Goal: Transaction & Acquisition: Purchase product/service

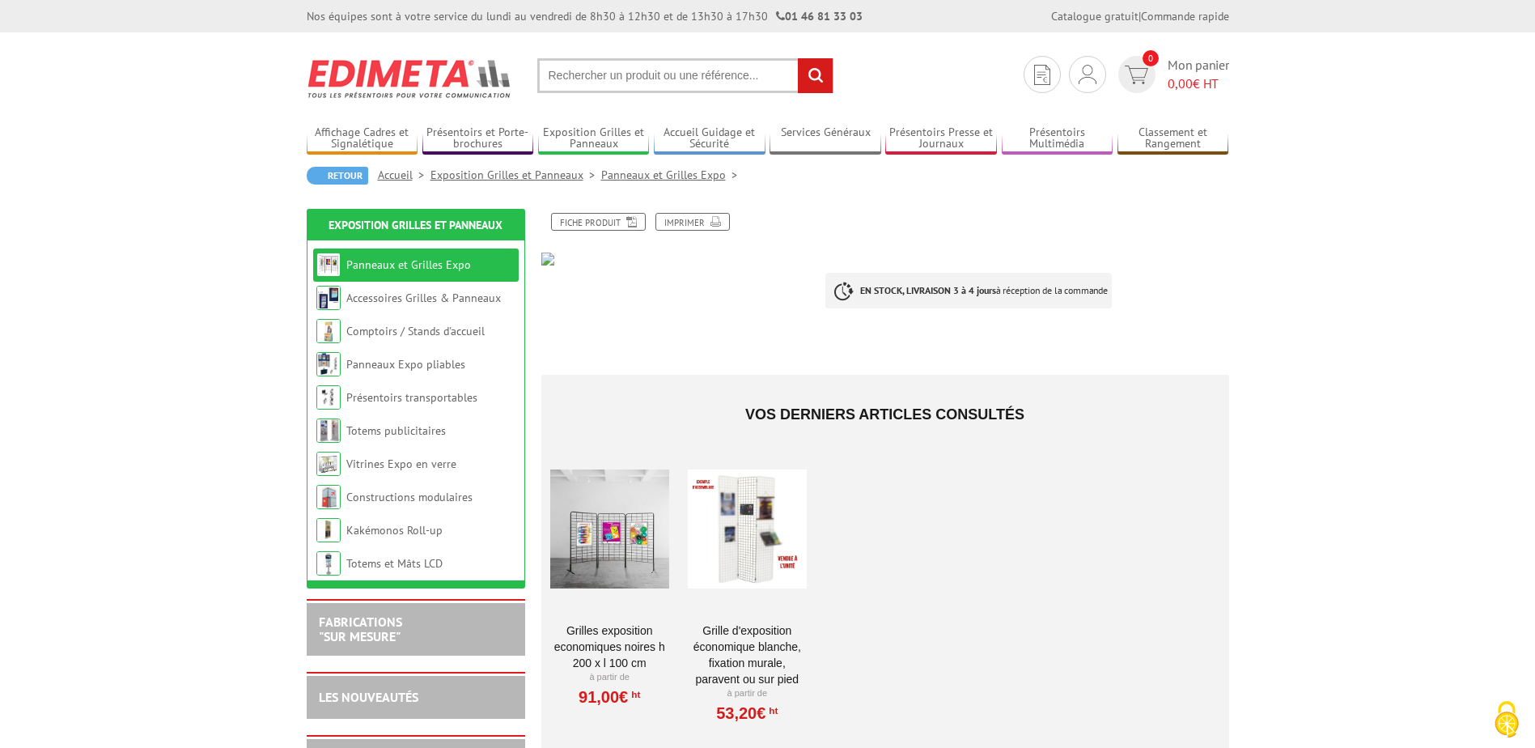
drag, startPoint x: 627, startPoint y: 528, endPoint x: 638, endPoint y: 533, distance: 12.7
click at [627, 528] on div at bounding box center [609, 529] width 119 height 162
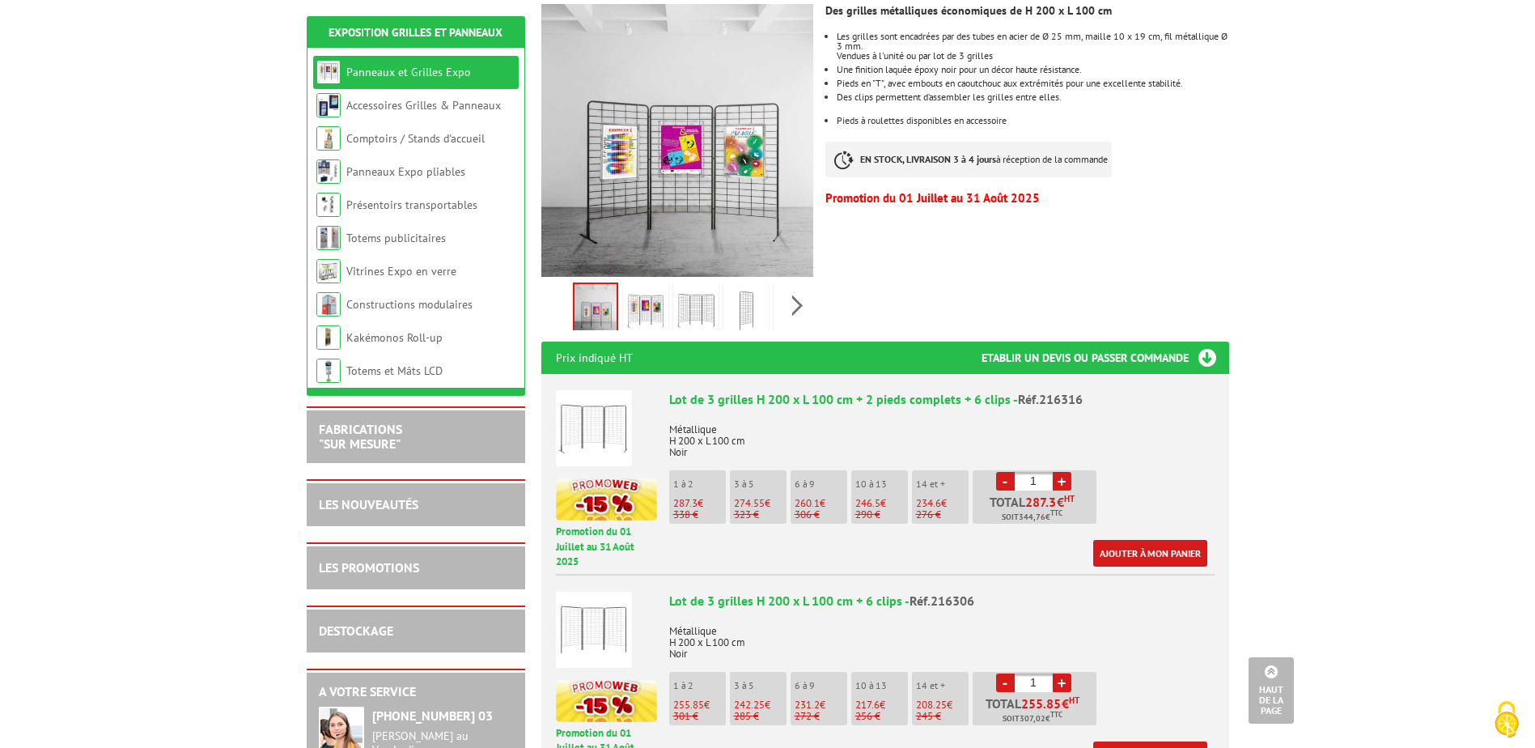
scroll to position [486, 0]
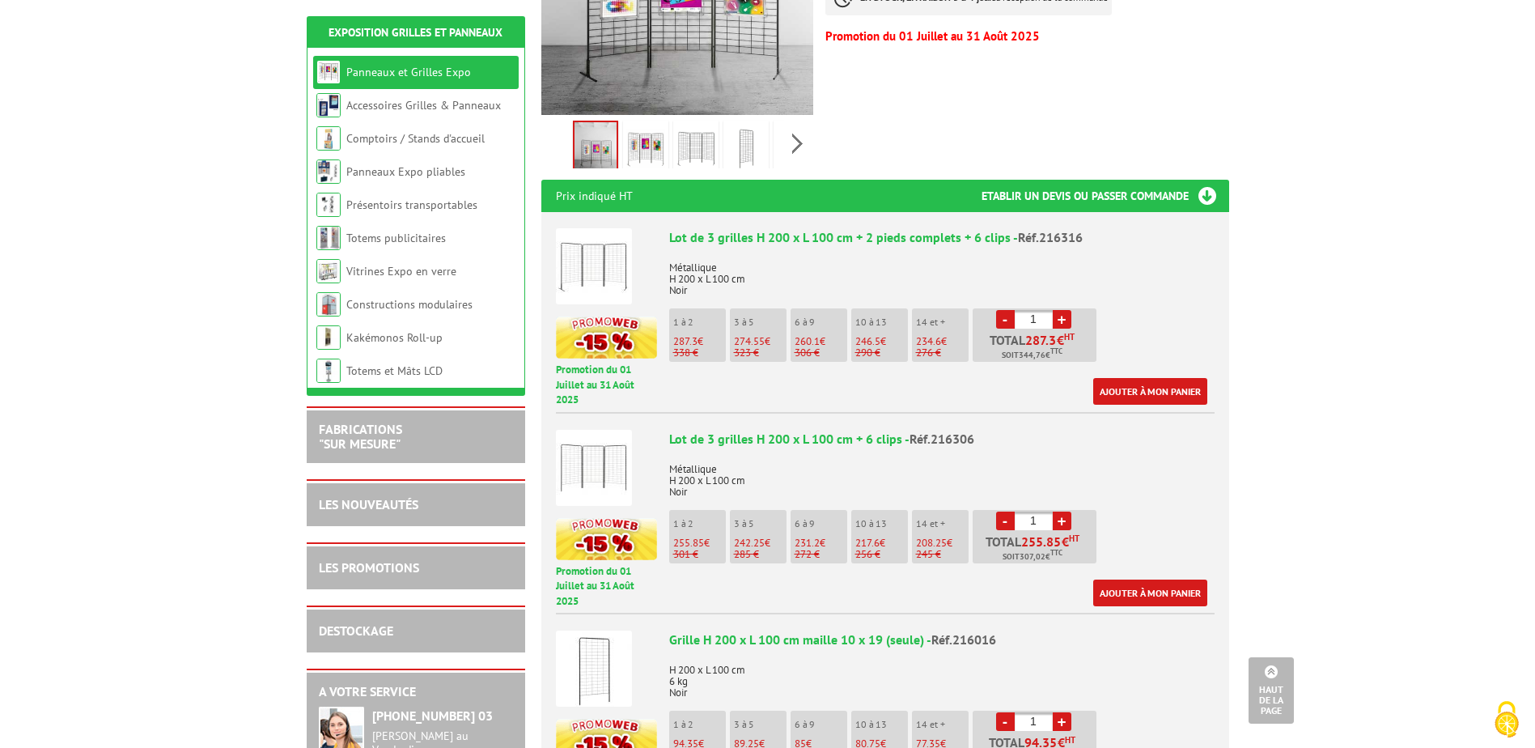
click at [737, 308] on li "3 à 5 274.55 € 323 €" at bounding box center [758, 334] width 57 height 53
click at [1064, 310] on link "+" at bounding box center [1062, 319] width 19 height 19
click at [1010, 310] on link "-" at bounding box center [1005, 319] width 19 height 19
click at [1013, 310] on link "-" at bounding box center [1005, 319] width 19 height 19
click at [1002, 310] on link "-" at bounding box center [1005, 319] width 19 height 19
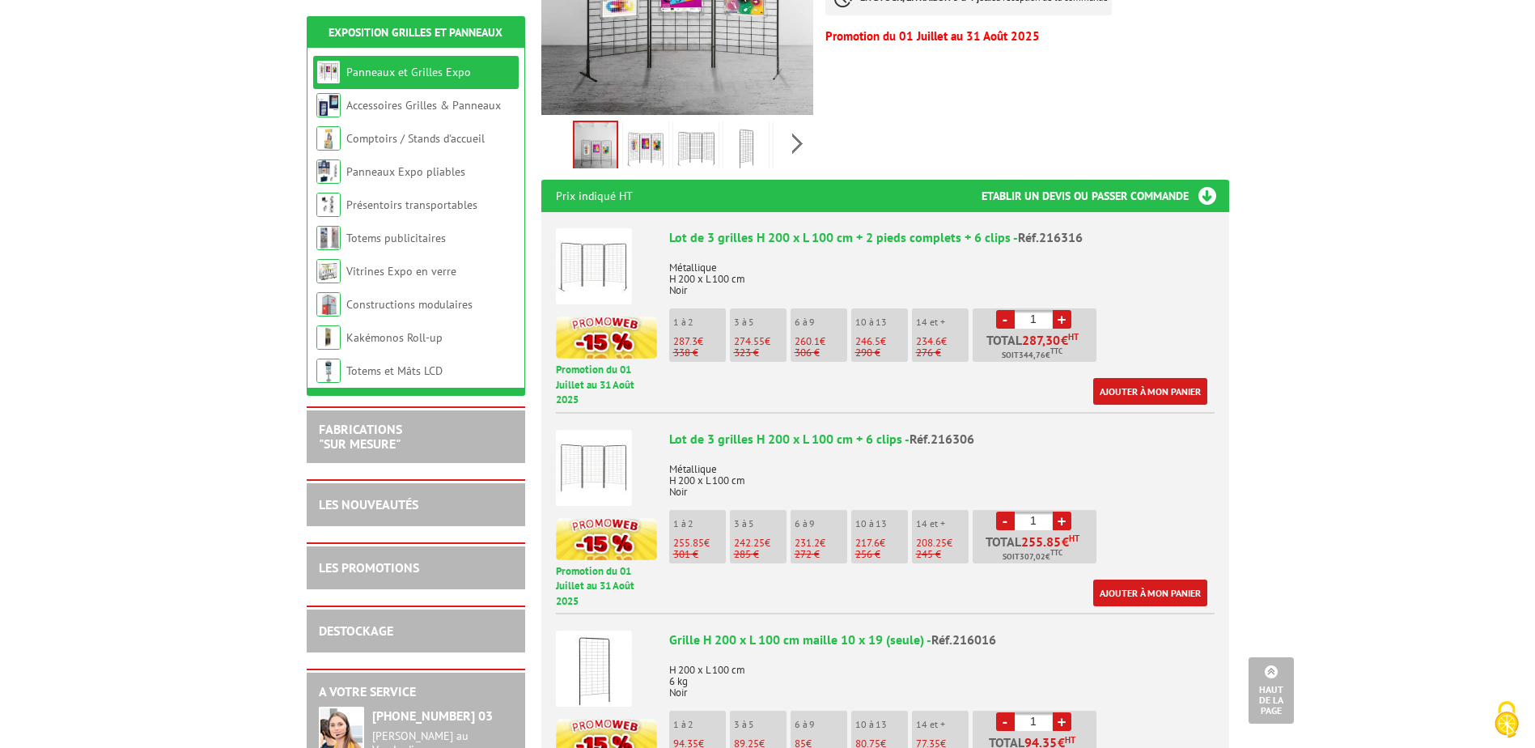
click at [1056, 310] on link "+" at bounding box center [1062, 319] width 19 height 19
type input "2"
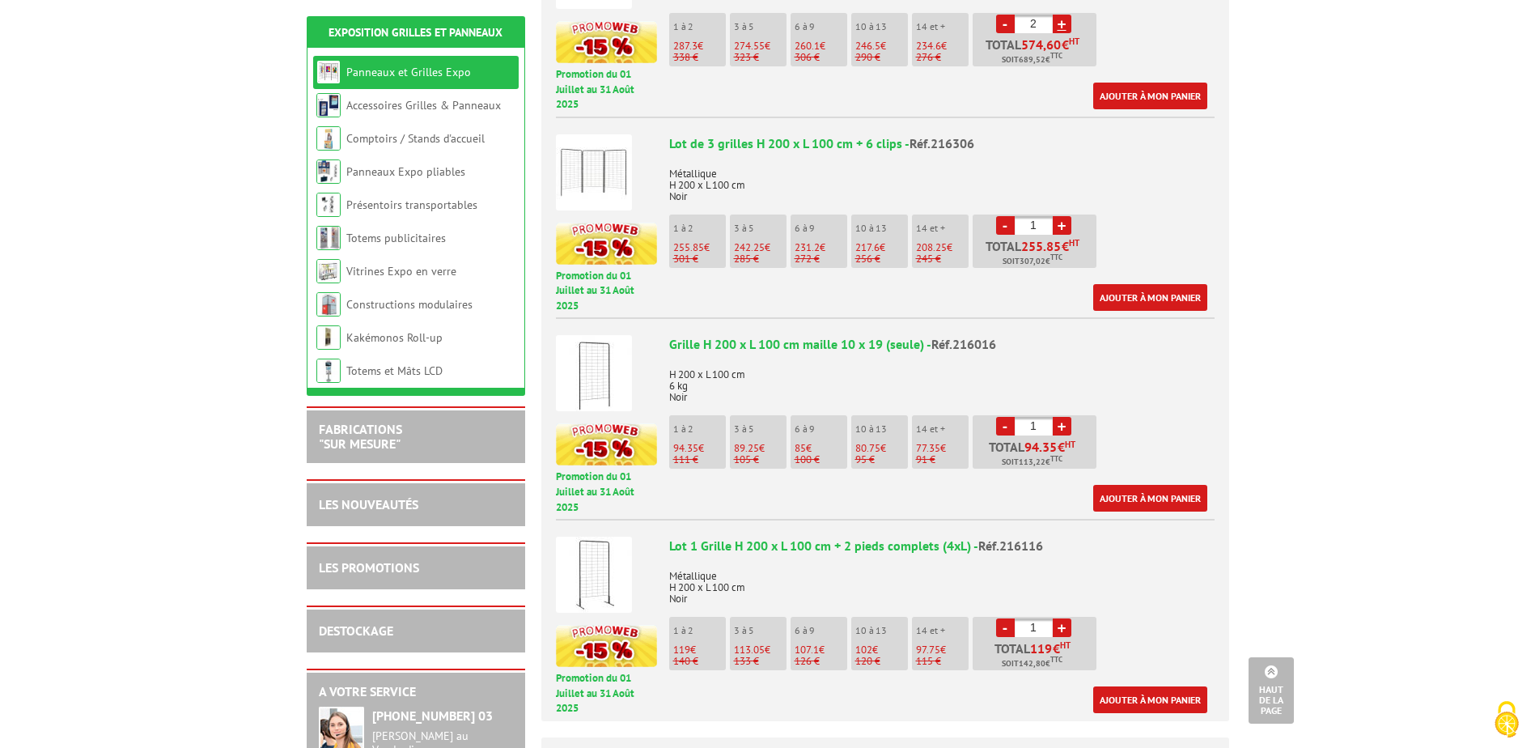
scroll to position [809, 0]
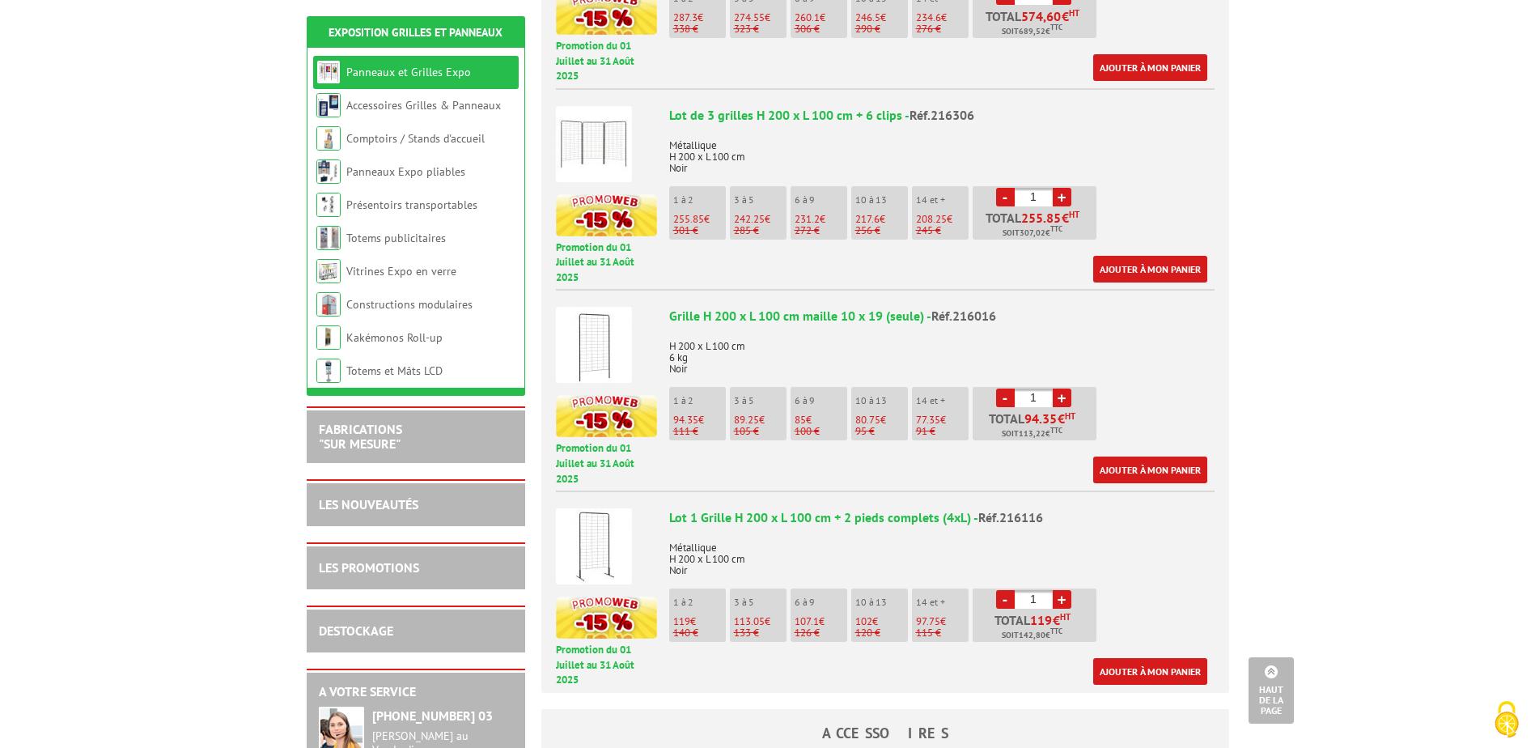
click at [1067, 389] on link "+" at bounding box center [1062, 398] width 19 height 19
type input "3"
click at [1061, 590] on link "+" at bounding box center [1062, 599] width 19 height 19
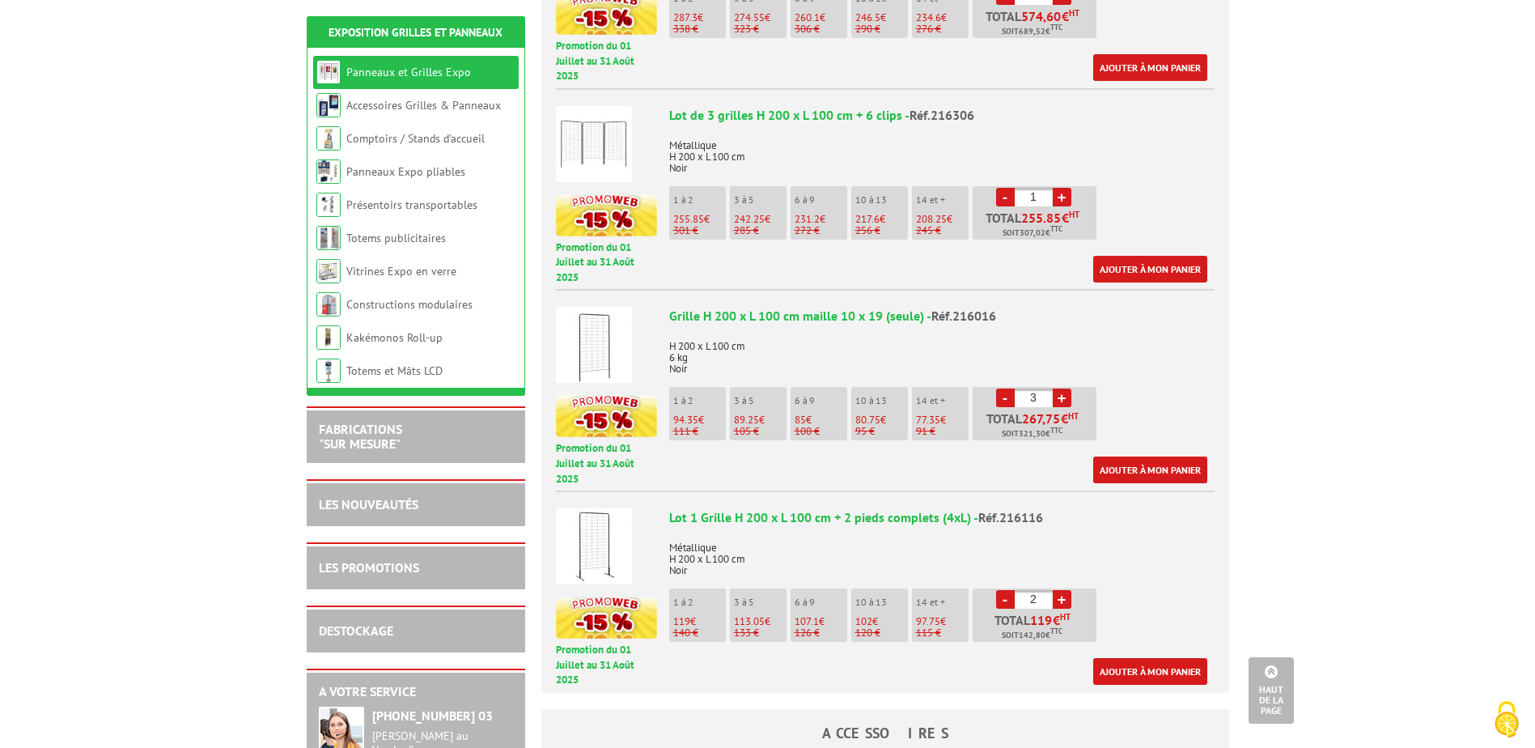
type input "3"
click at [994, 588] on li "- 3 + Total 339,15 € HT Soit 406,98 € TTC" at bounding box center [1035, 614] width 124 height 53
click at [1006, 389] on link "-" at bounding box center [1005, 398] width 19 height 19
type input "2"
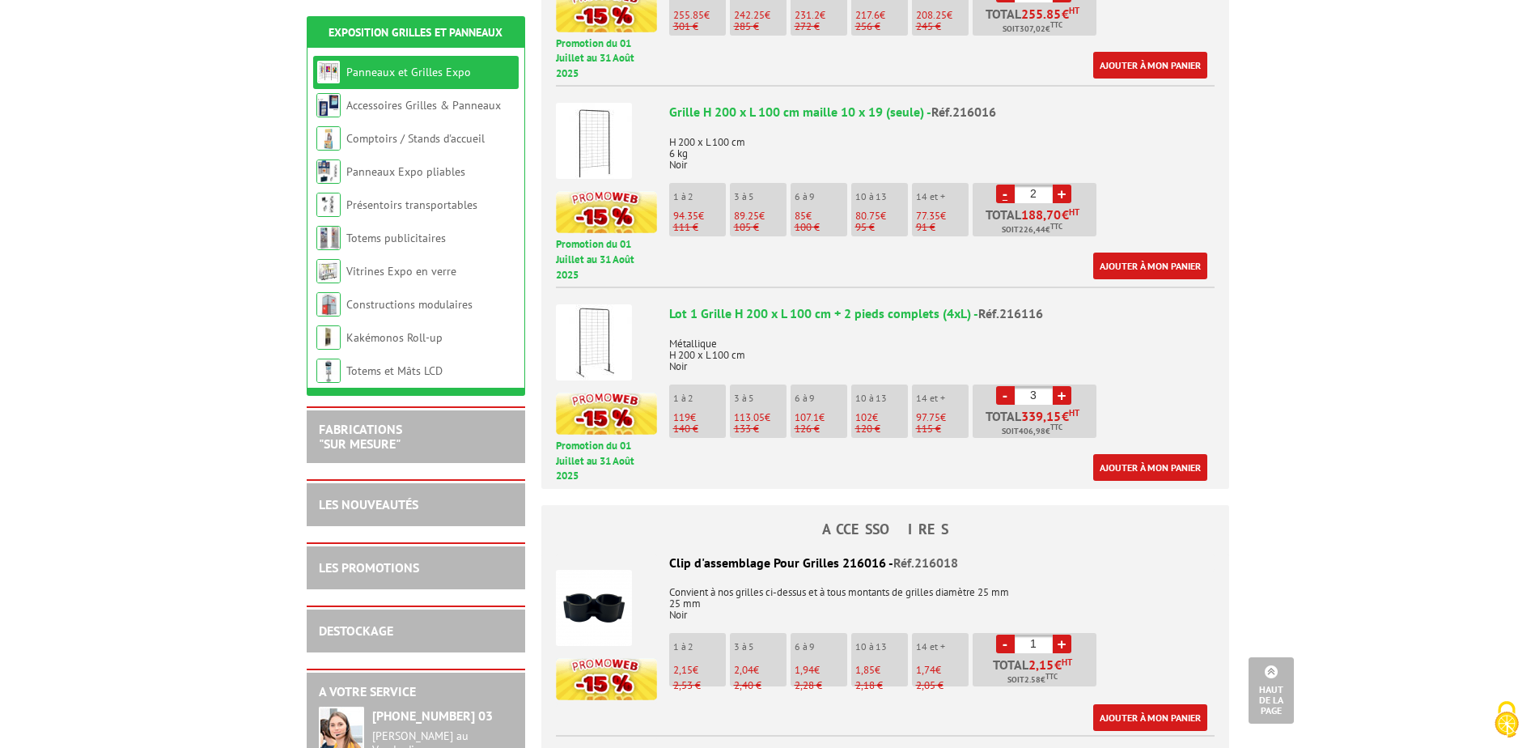
scroll to position [1052, 0]
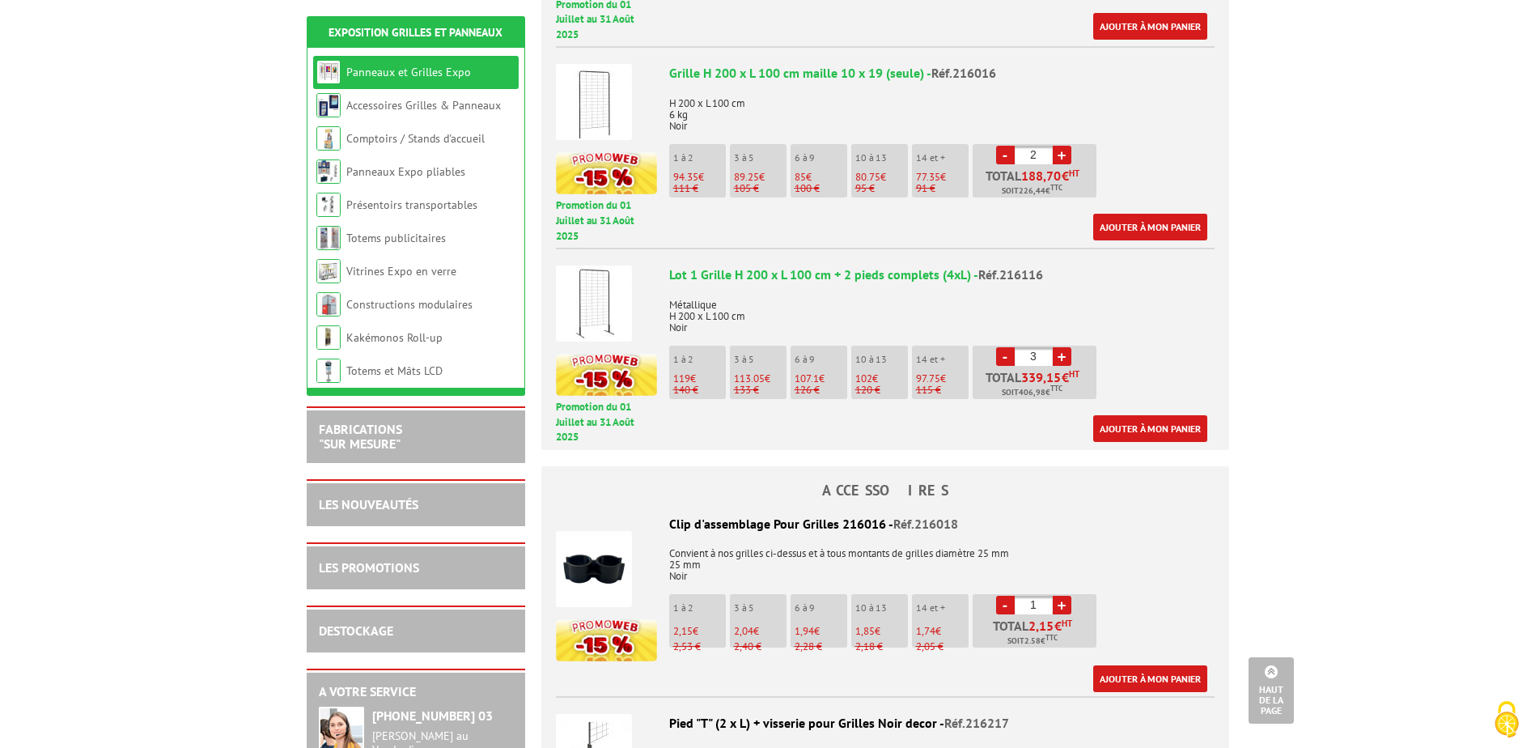
click at [1062, 596] on link "+" at bounding box center [1062, 605] width 19 height 19
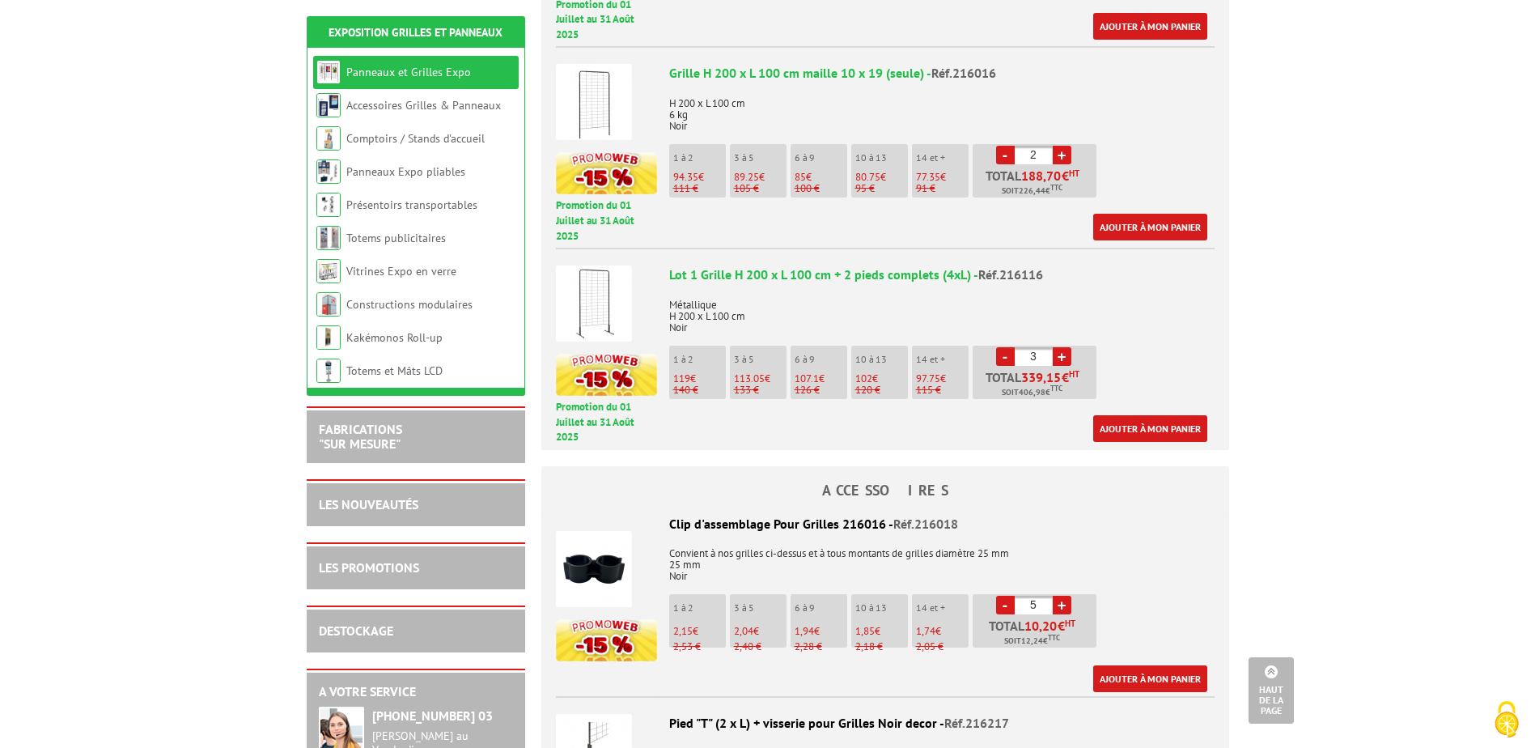
click at [1062, 596] on link "+" at bounding box center [1062, 605] width 19 height 19
click at [1002, 596] on link "-" at bounding box center [1005, 605] width 19 height 19
type input "8"
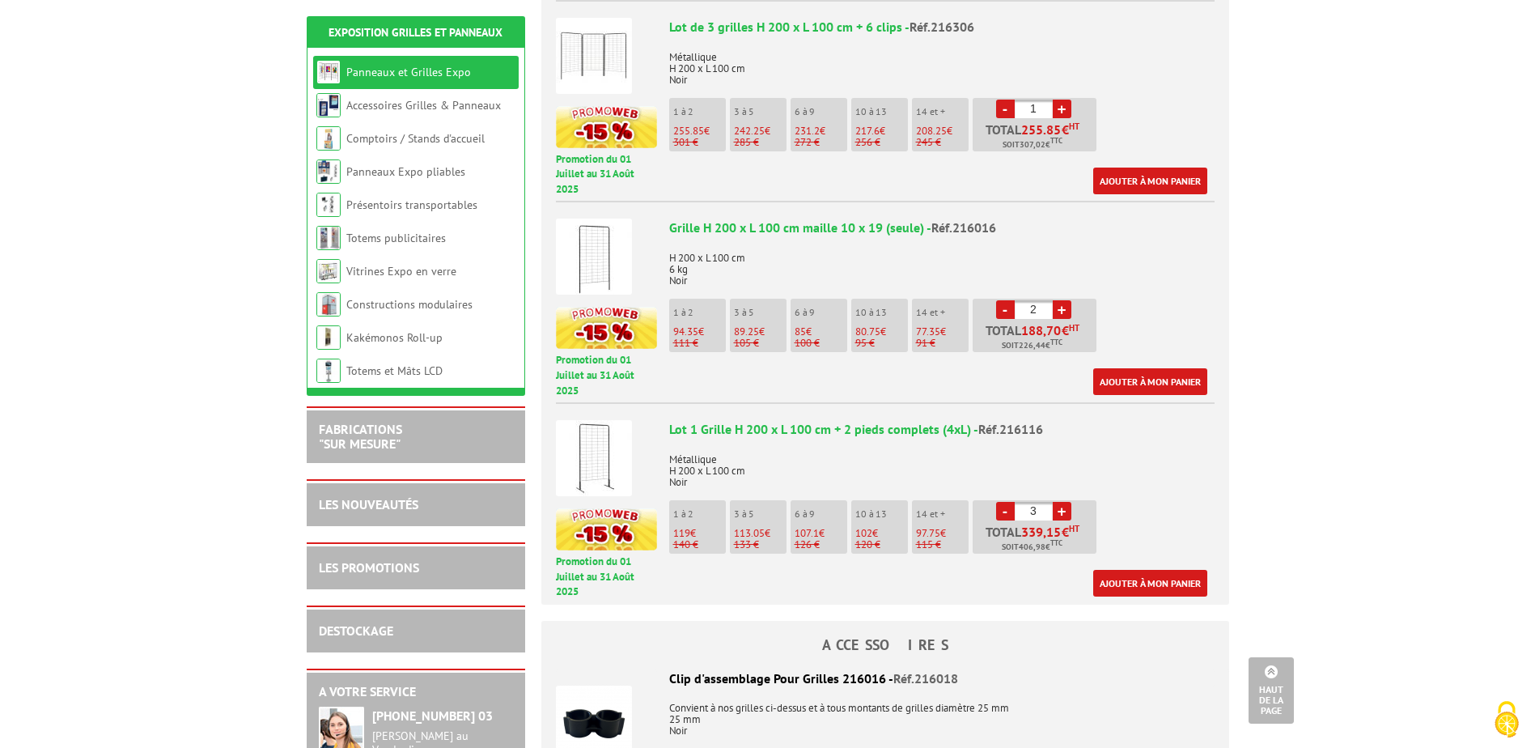
scroll to position [890, 0]
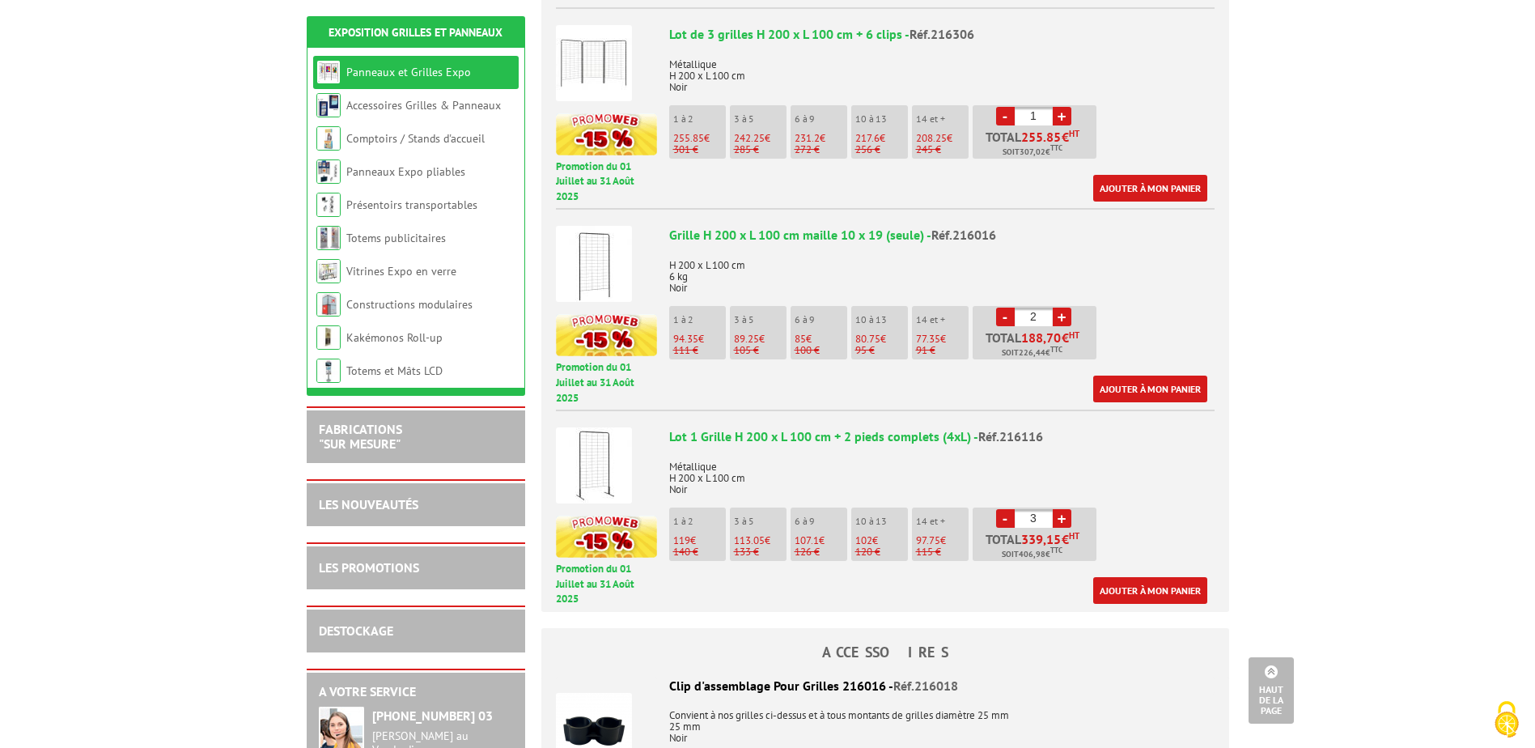
click at [1002, 509] on link "-" at bounding box center [1005, 518] width 19 height 19
type input "1"
click at [1054, 308] on link "+" at bounding box center [1062, 317] width 19 height 19
click at [1057, 308] on link "+" at bounding box center [1062, 317] width 19 height 19
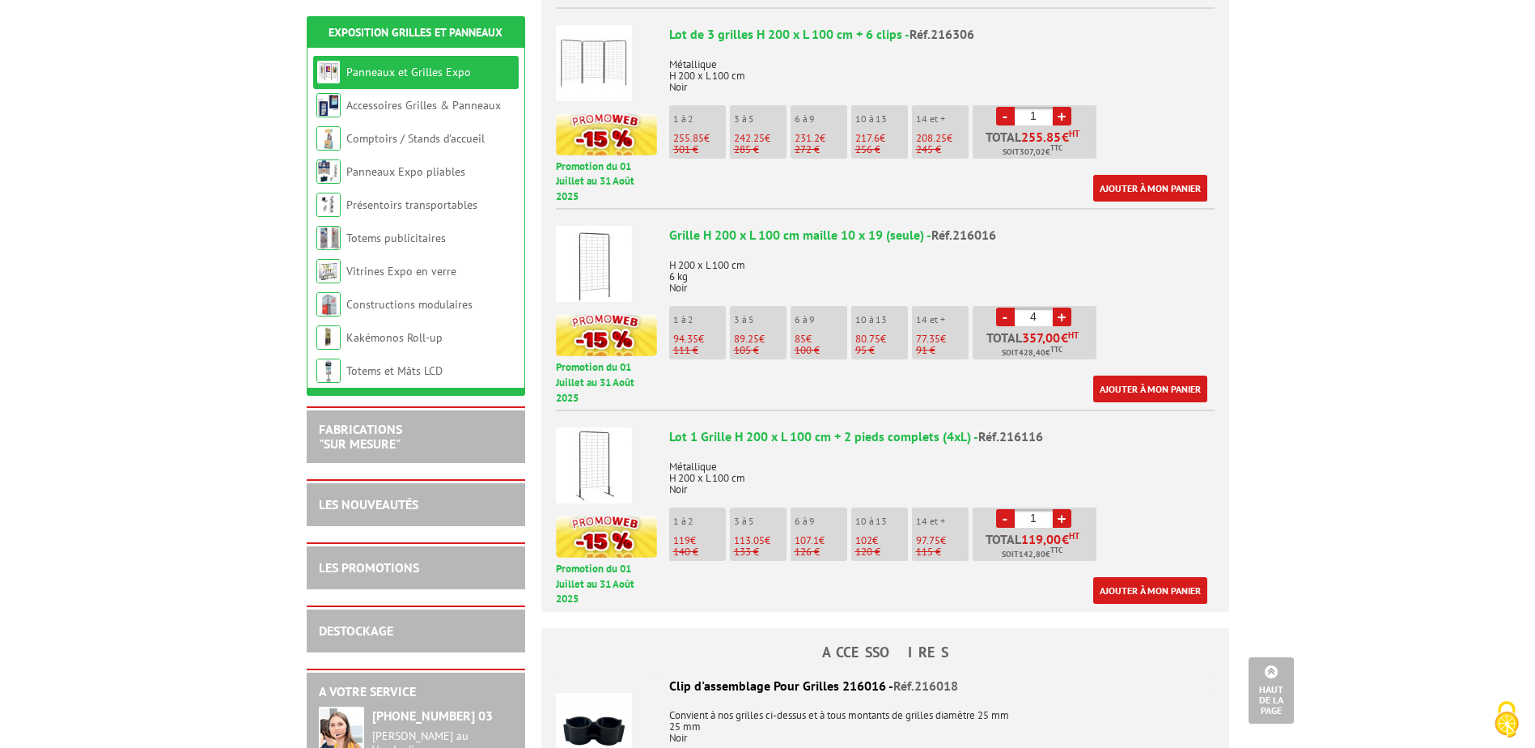
click at [1059, 308] on link "+" at bounding box center [1062, 317] width 19 height 19
click at [1003, 308] on link "-" at bounding box center [1005, 317] width 19 height 19
click at [1064, 308] on link "+" at bounding box center [1062, 317] width 19 height 19
type input "5"
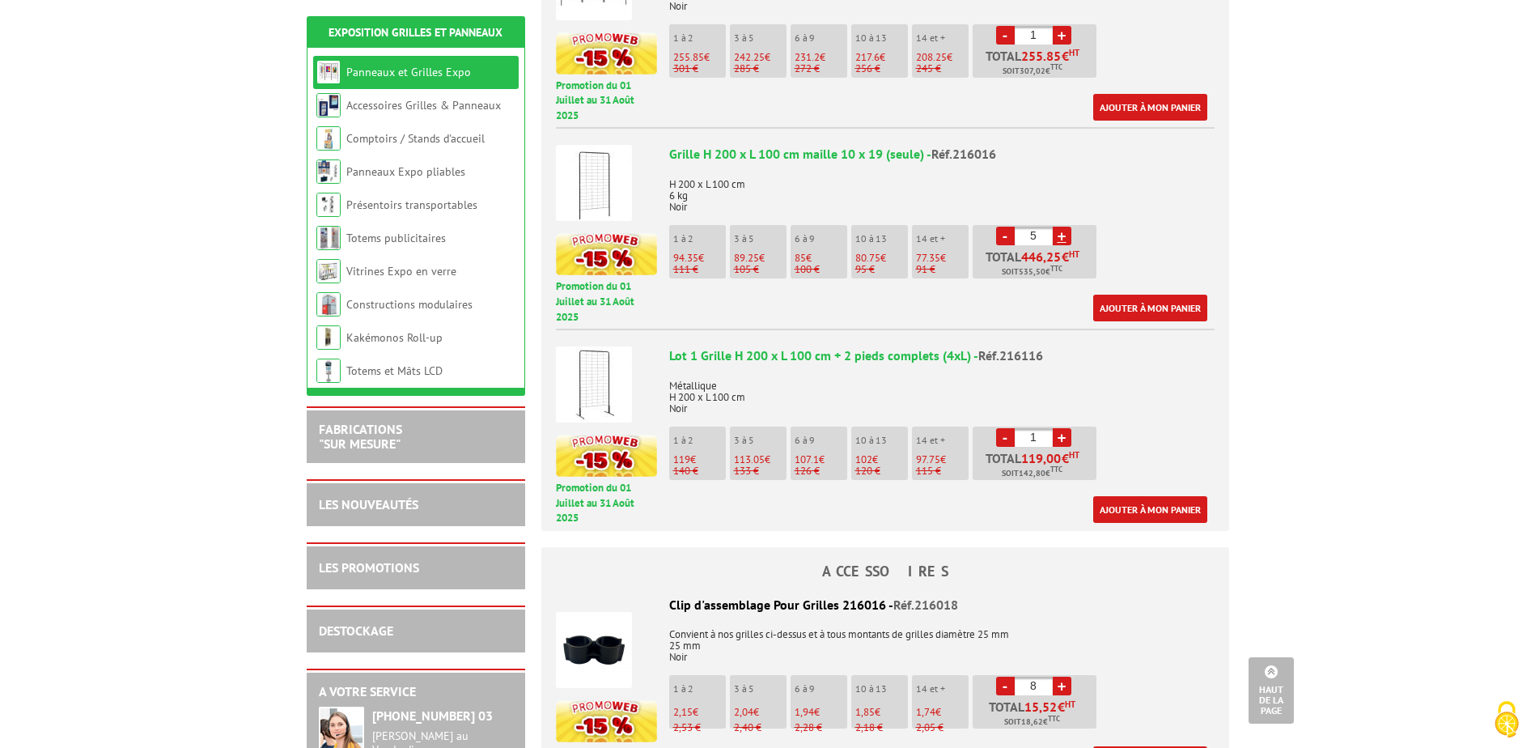
scroll to position [1133, 0]
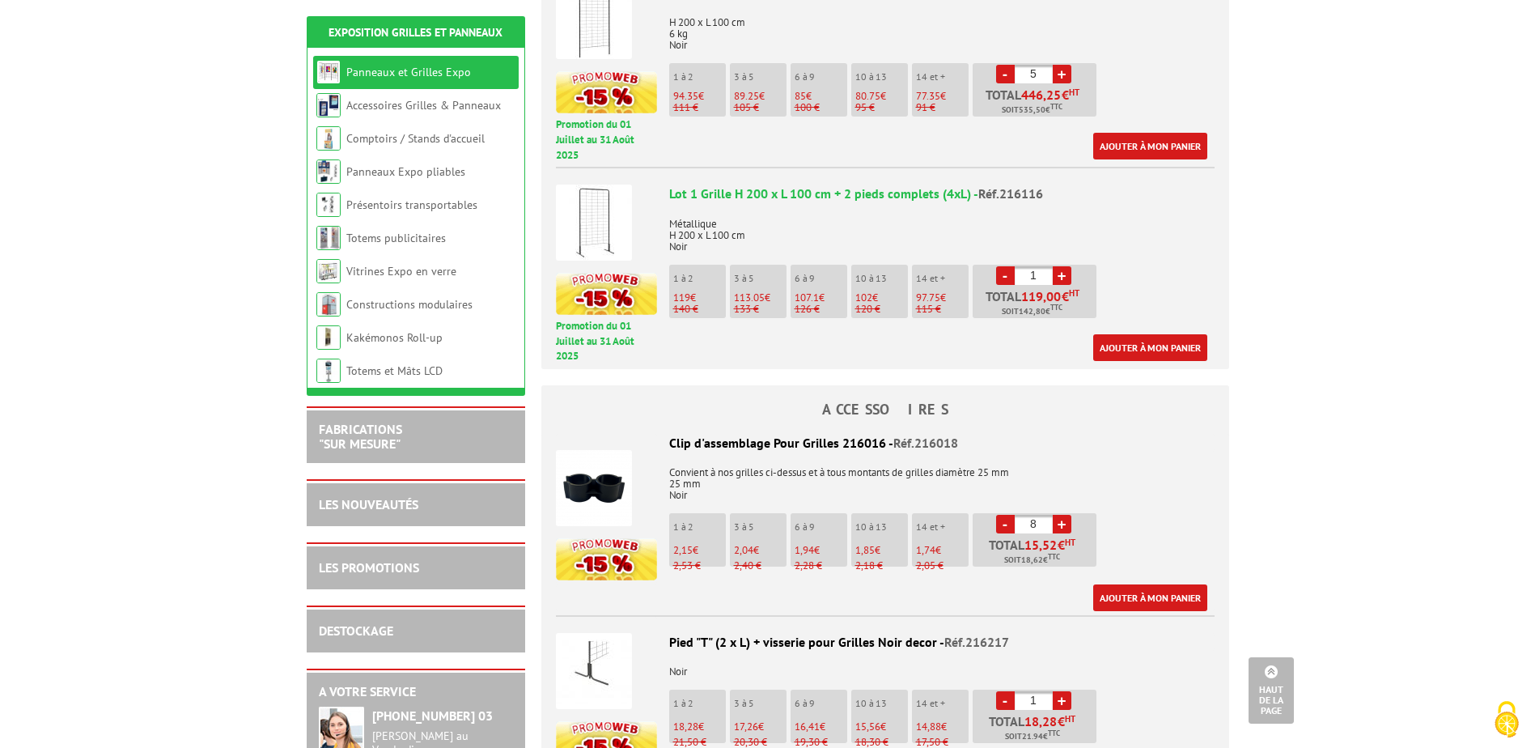
click at [1005, 266] on link "-" at bounding box center [1005, 275] width 19 height 19
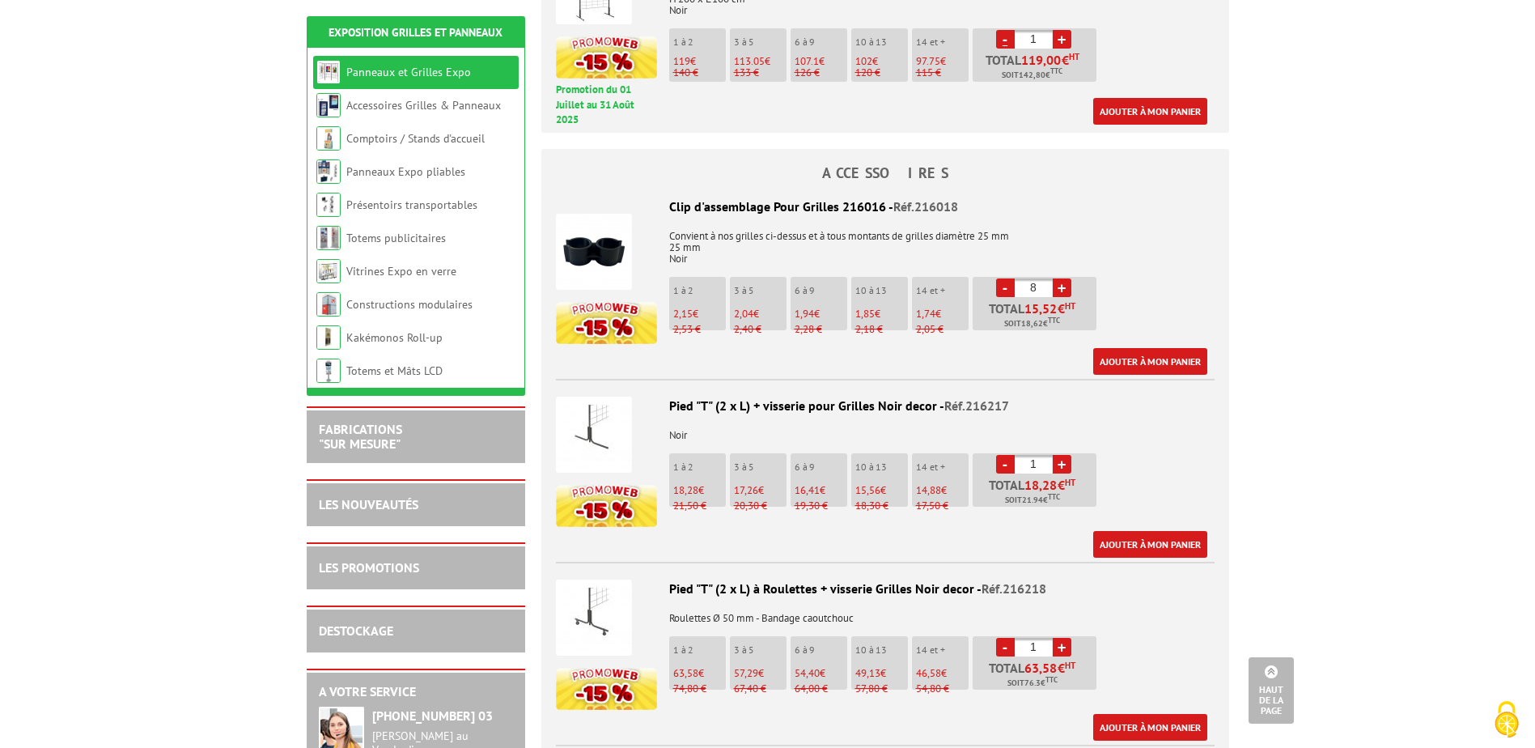
scroll to position [1376, 0]
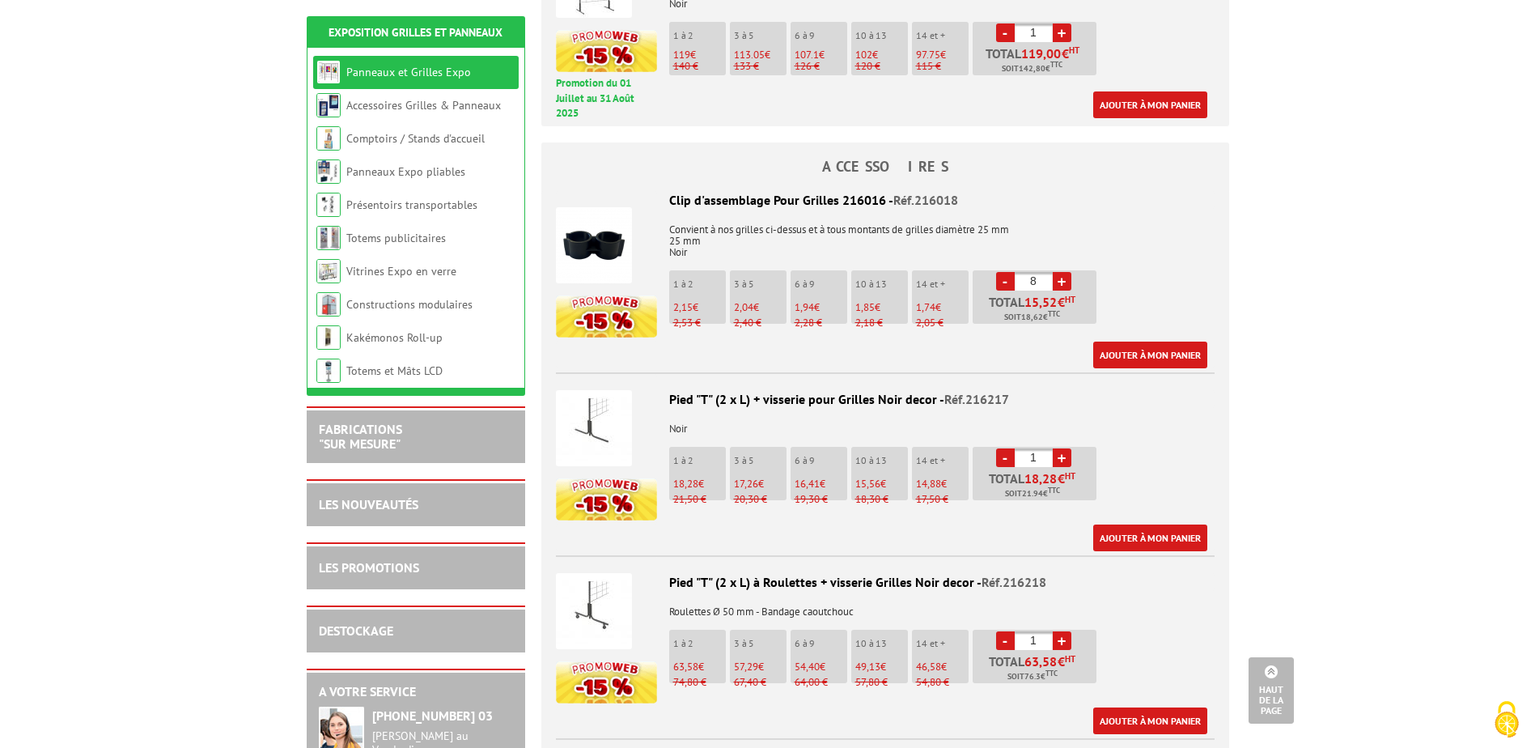
click at [1061, 448] on link "+" at bounding box center [1062, 457] width 19 height 19
type input "4"
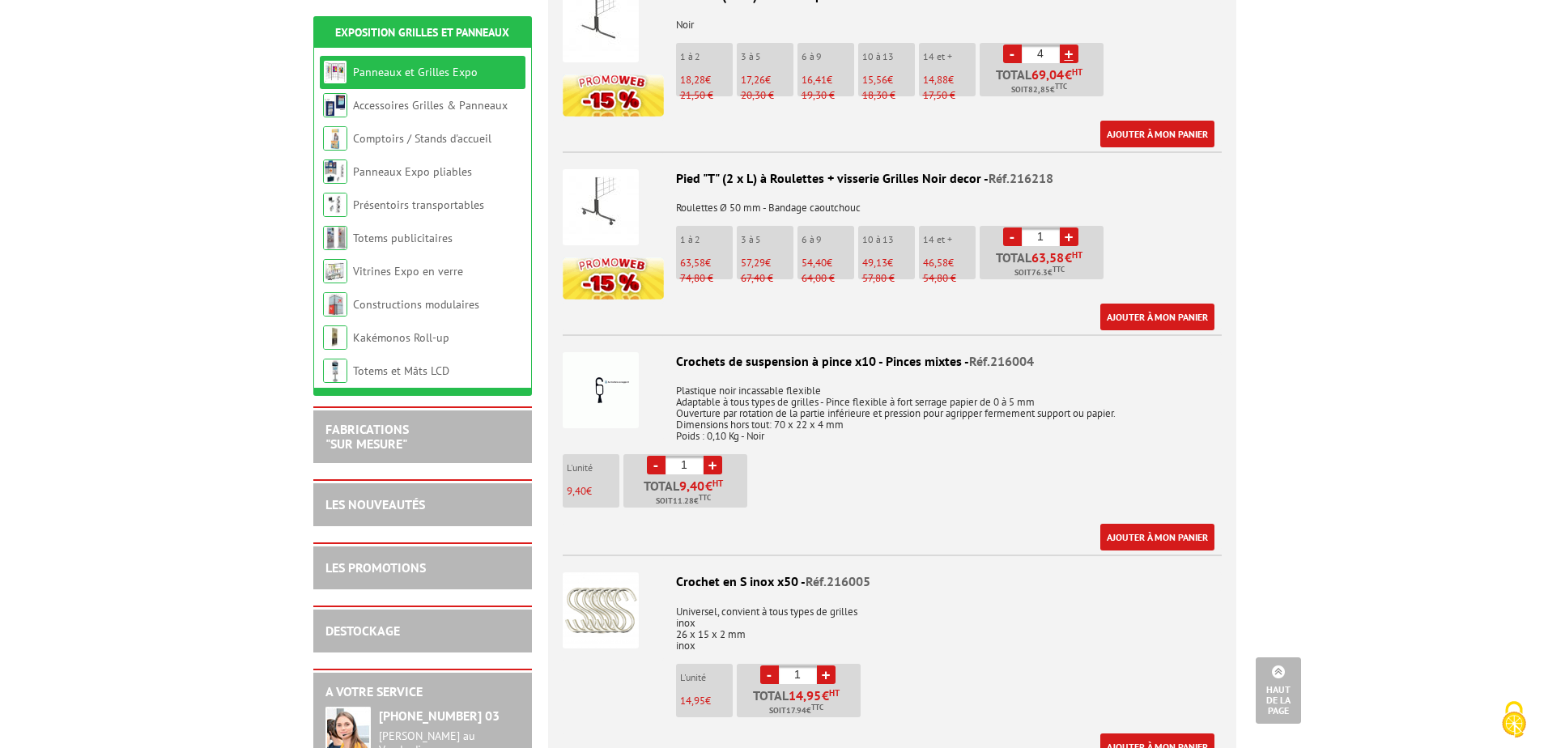
scroll to position [1781, 0]
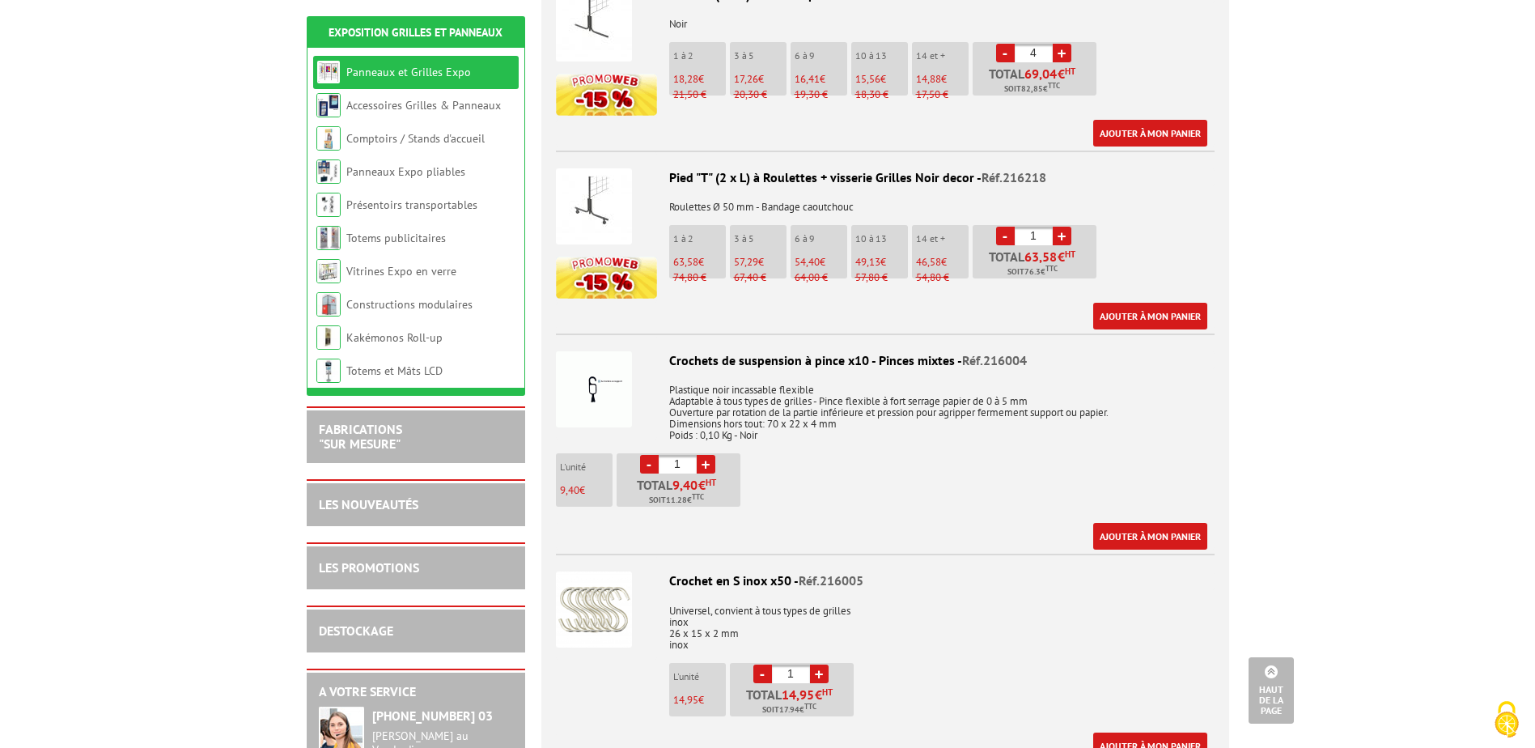
click at [605, 358] on img at bounding box center [594, 389] width 76 height 76
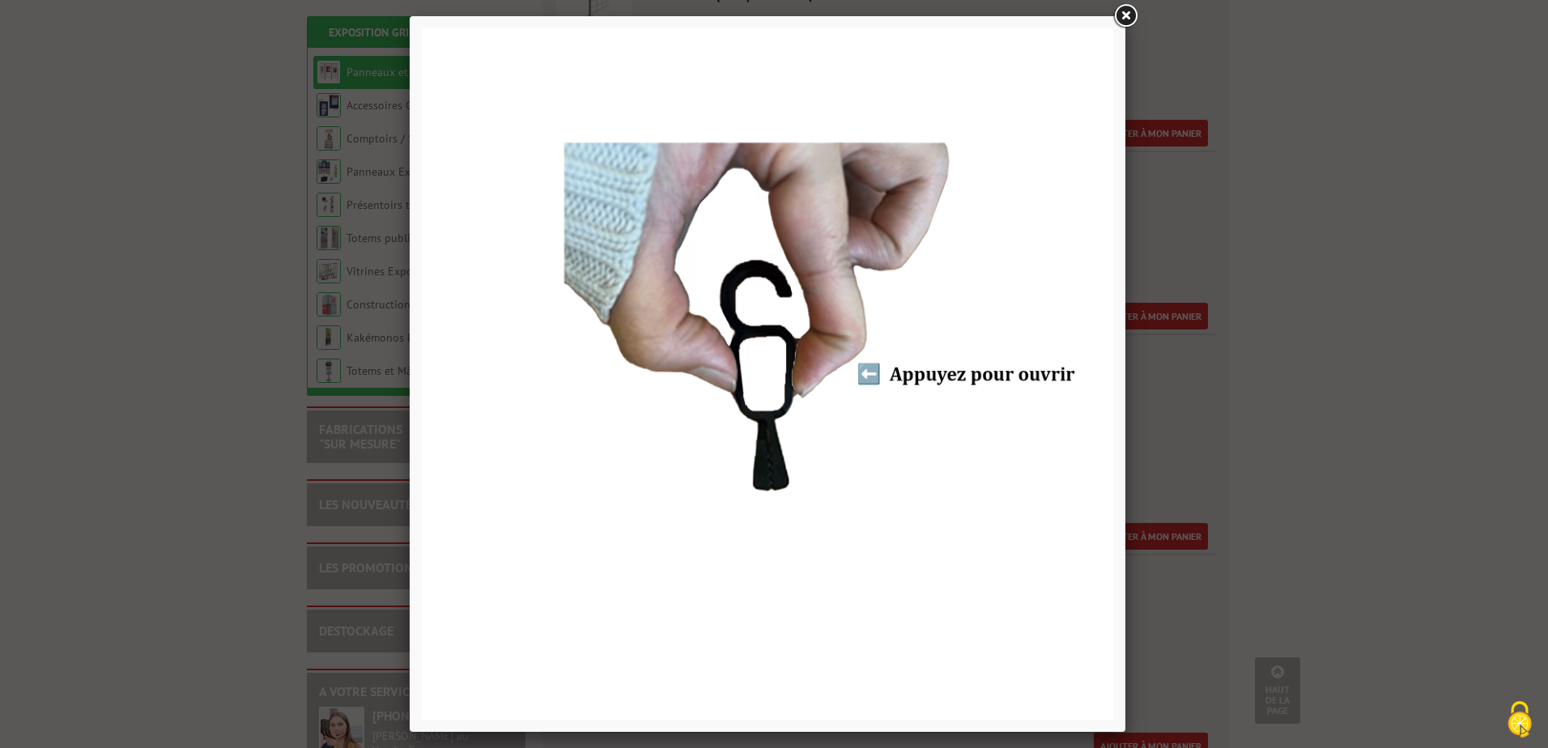
drag, startPoint x: 1121, startPoint y: 3, endPoint x: 1196, endPoint y: 50, distance: 88.0
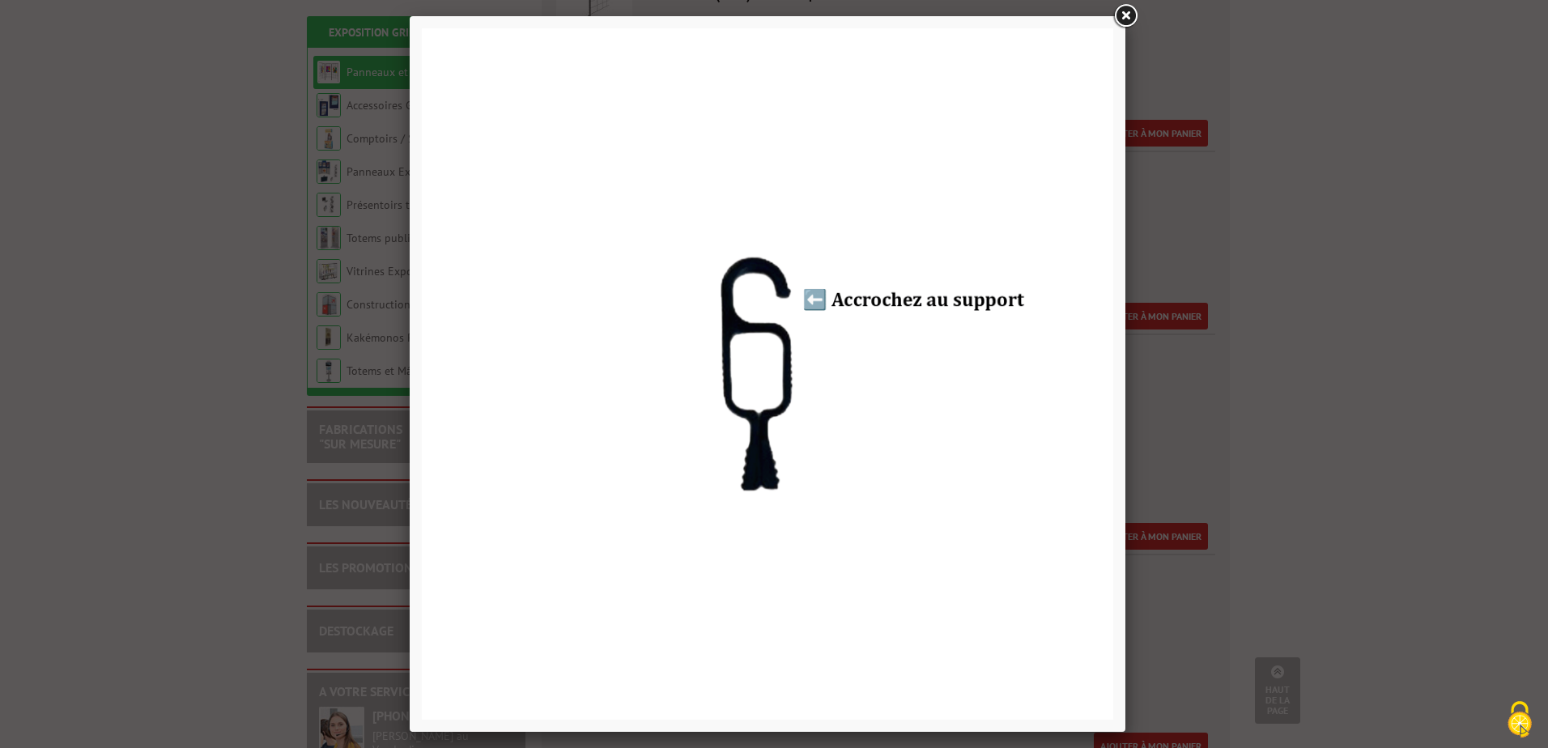
click at [1121, 3] on link at bounding box center [1125, 16] width 29 height 29
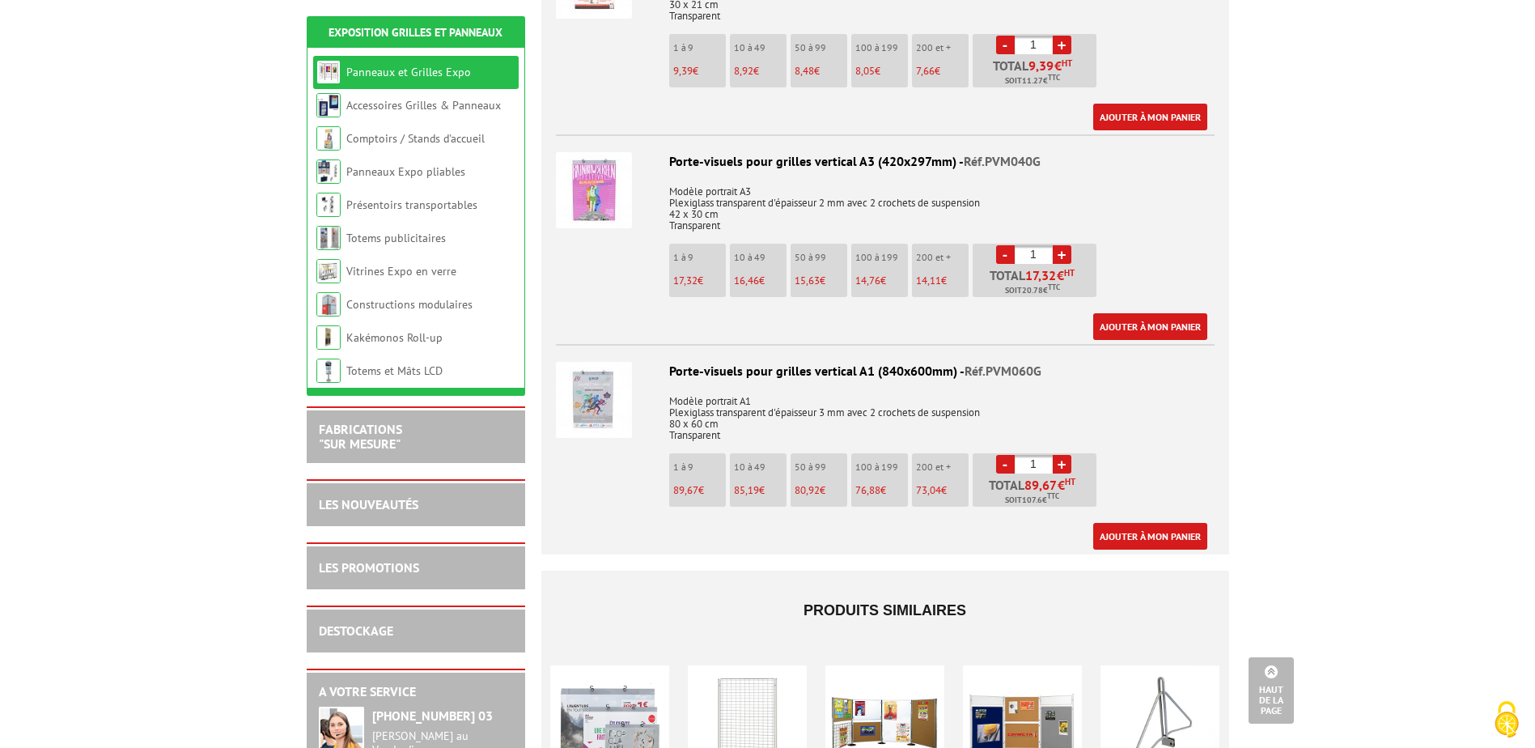
scroll to position [5423, 0]
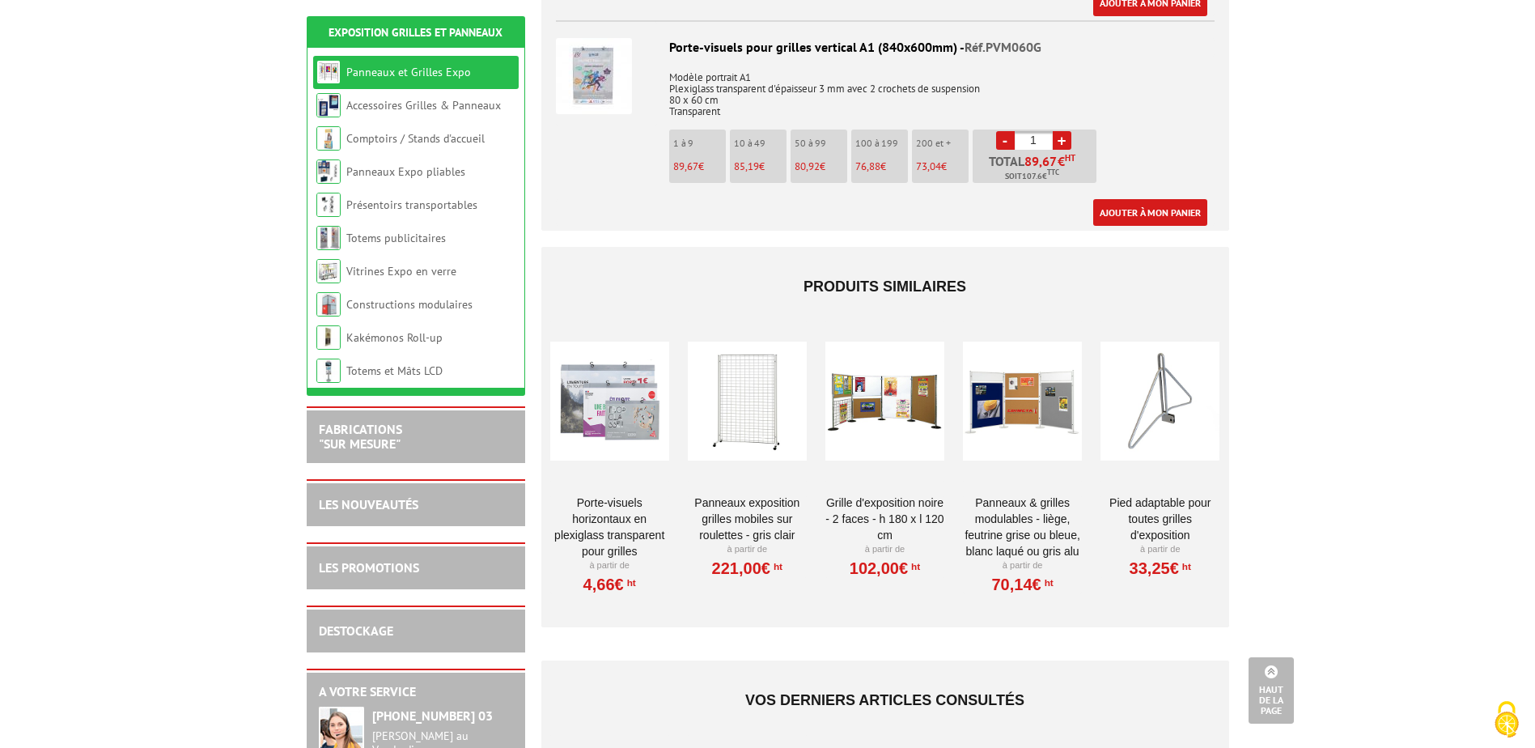
click at [1169, 359] on div at bounding box center [1160, 402] width 119 height 162
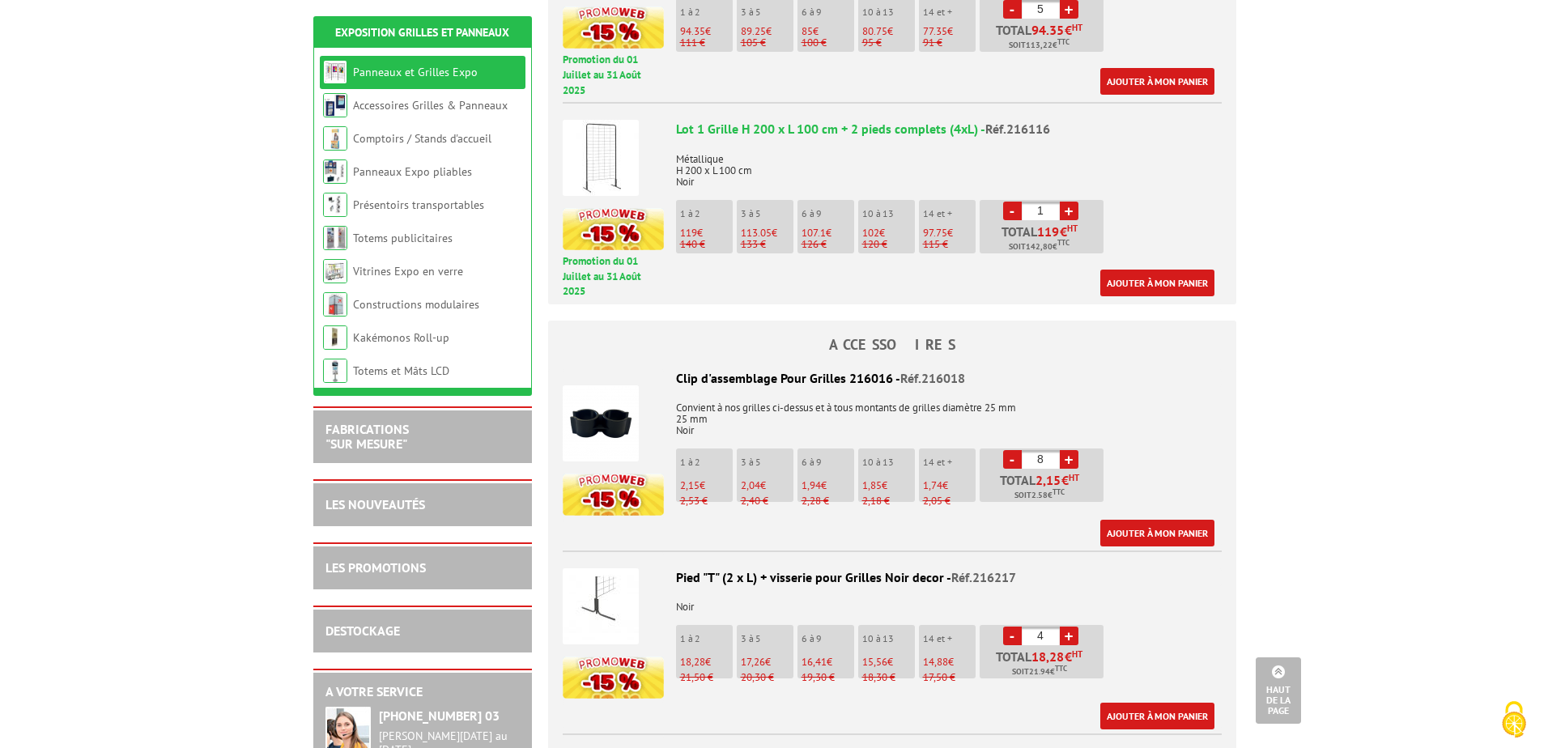
scroll to position [1295, 0]
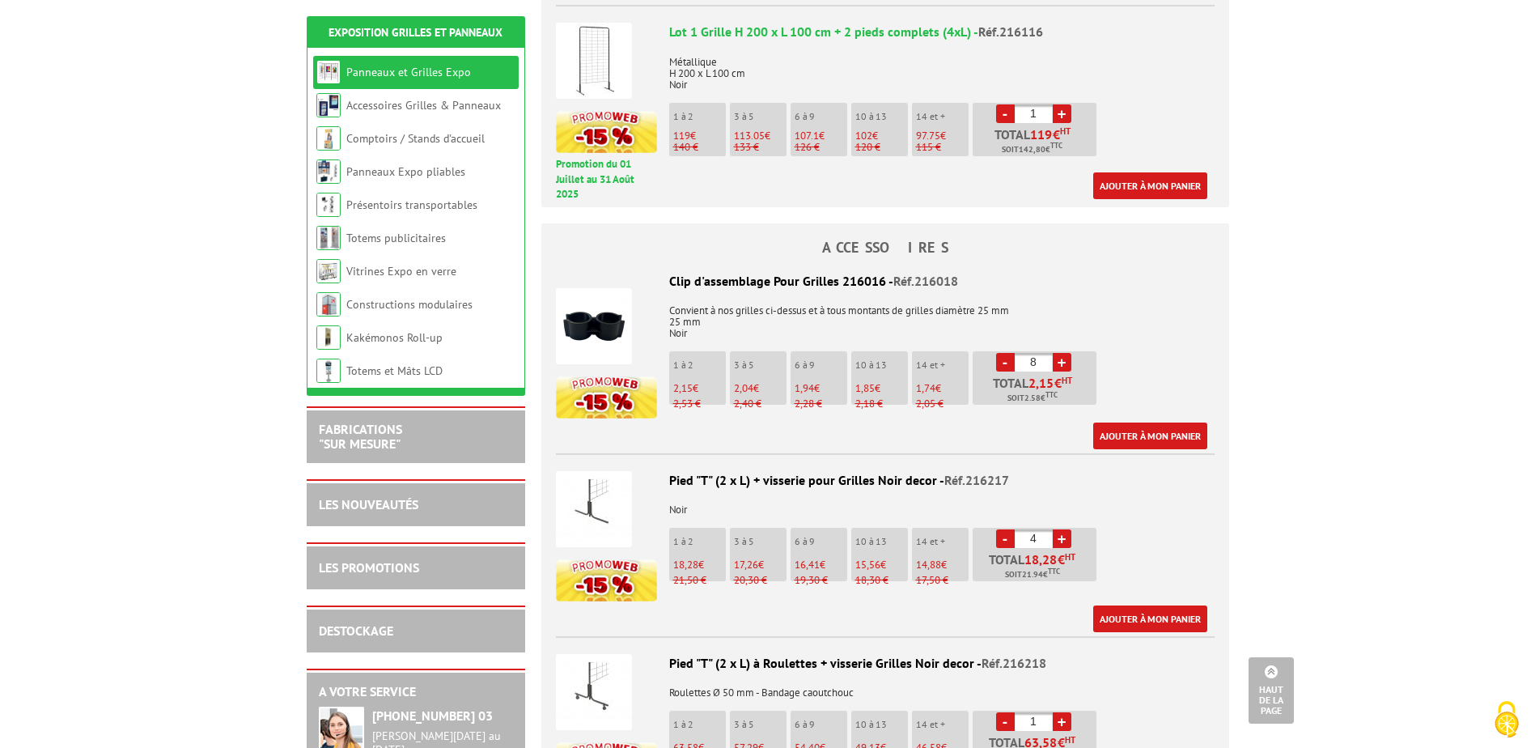
click at [1067, 529] on link "+" at bounding box center [1062, 538] width 19 height 19
click at [1055, 529] on link "+" at bounding box center [1062, 538] width 19 height 19
click at [1066, 529] on link "+" at bounding box center [1062, 538] width 19 height 19
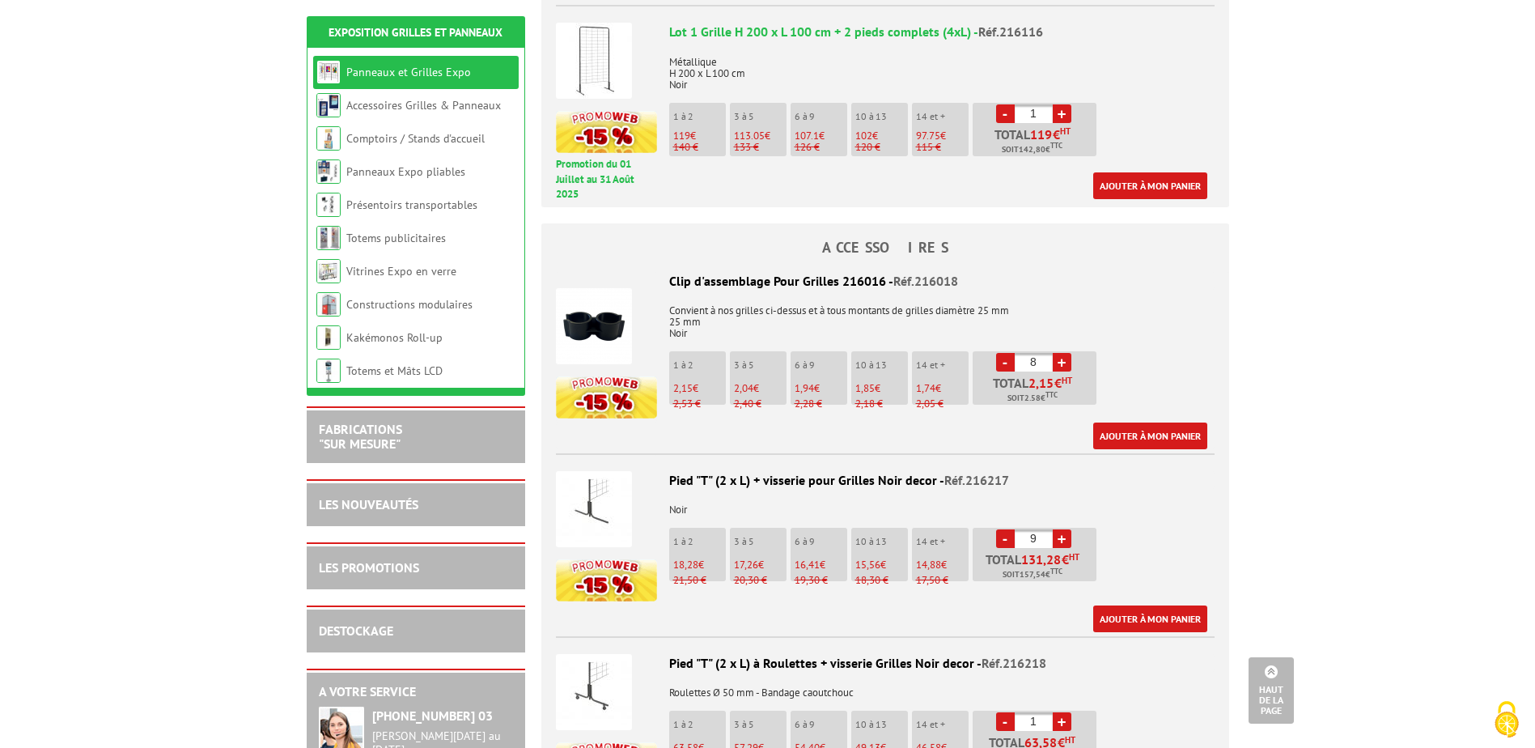
click at [1066, 529] on link "+" at bounding box center [1062, 538] width 19 height 19
type input "10"
click at [1145, 605] on link "Ajouter à mon panier" at bounding box center [1151, 618] width 114 height 27
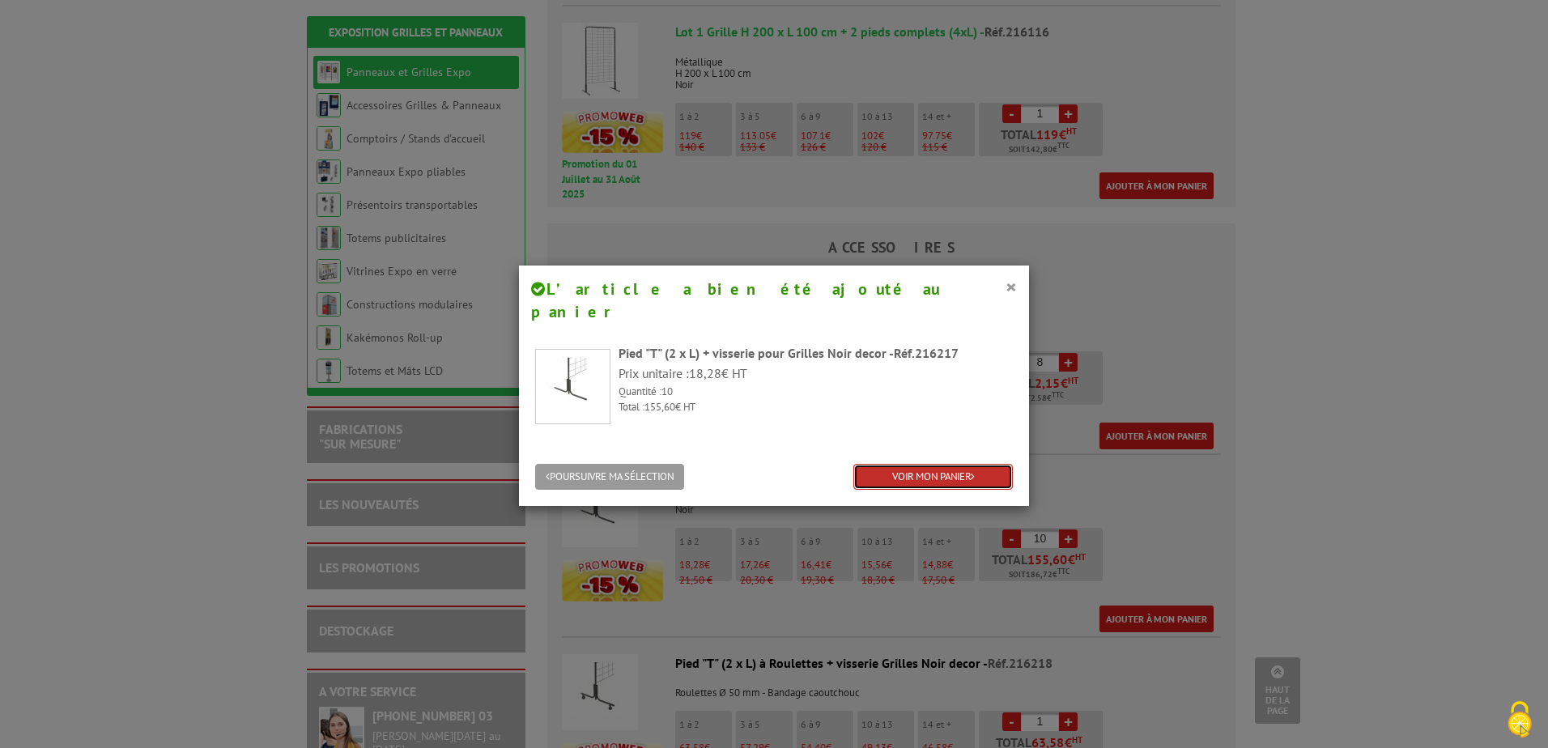
click at [915, 464] on link "VOIR MON PANIER" at bounding box center [932, 477] width 159 height 27
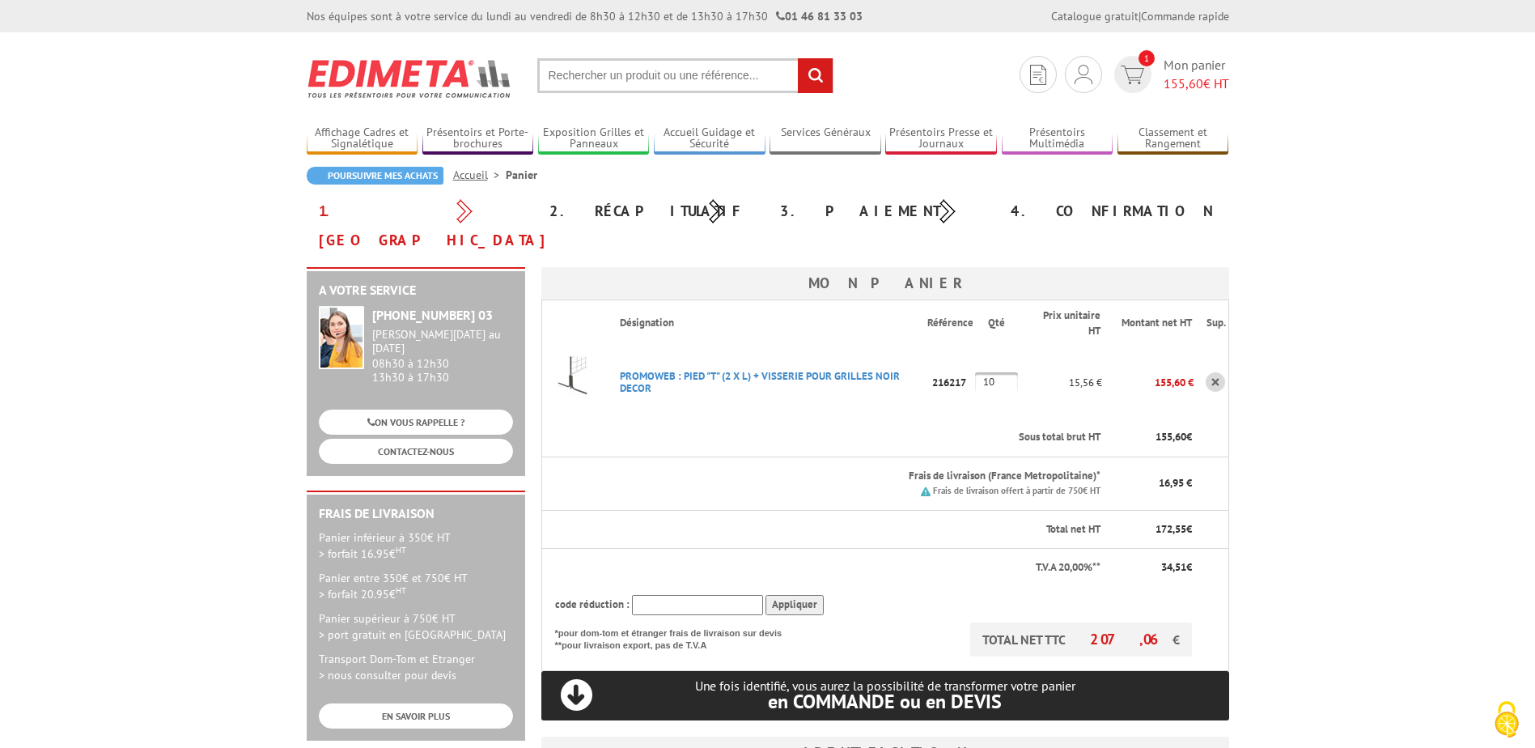
click at [920, 346] on tr "PROMOWEB : PIED "T" (2 X L) + VISSERIE POUR GRILLES NOIR DECOR Code promo non a…" at bounding box center [885, 382] width 687 height 73
click at [1303, 363] on body "Nos équipes sont à votre service du lundi au vendredi de 8h30 à 12h30 et de 13h…" at bounding box center [767, 702] width 1535 height 1405
drag, startPoint x: 999, startPoint y: 350, endPoint x: 890, endPoint y: 334, distance: 109.7
click at [890, 346] on tr "PROMOWEB : PIED "T" (2 X L) + VISSERIE POUR GRILLES NOIR DECOR Code promo non a…" at bounding box center [885, 382] width 687 height 73
click at [1407, 312] on body "Nos équipes sont à votre service du lundi au vendredi de 8h30 à 12h30 et de 13h…" at bounding box center [767, 702] width 1535 height 1405
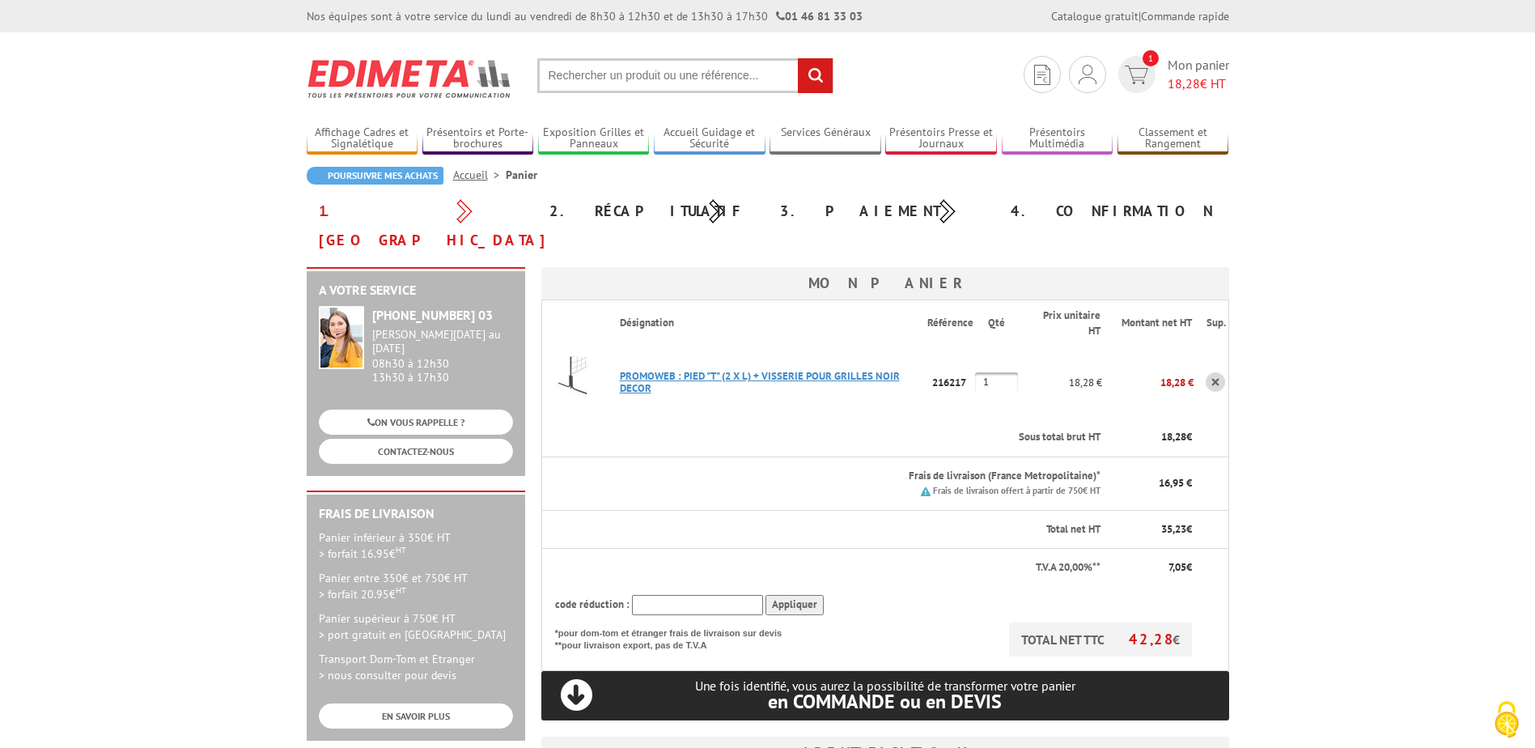
drag, startPoint x: 957, startPoint y: 345, endPoint x: 852, endPoint y: 342, distance: 104.5
click at [894, 346] on tr "PROMOWEB : PIED "T" (2 X L) + VISSERIE POUR GRILLES NOIR DECOR Code promo non a…" at bounding box center [885, 382] width 687 height 73
type input "4"
click at [856, 457] on th "Frais de livraison (France Metropolitaine)* Frais de livraison offert à partir …" at bounding box center [855, 483] width 496 height 53
drag, startPoint x: 321, startPoint y: 494, endPoint x: 450, endPoint y: 622, distance: 182.0
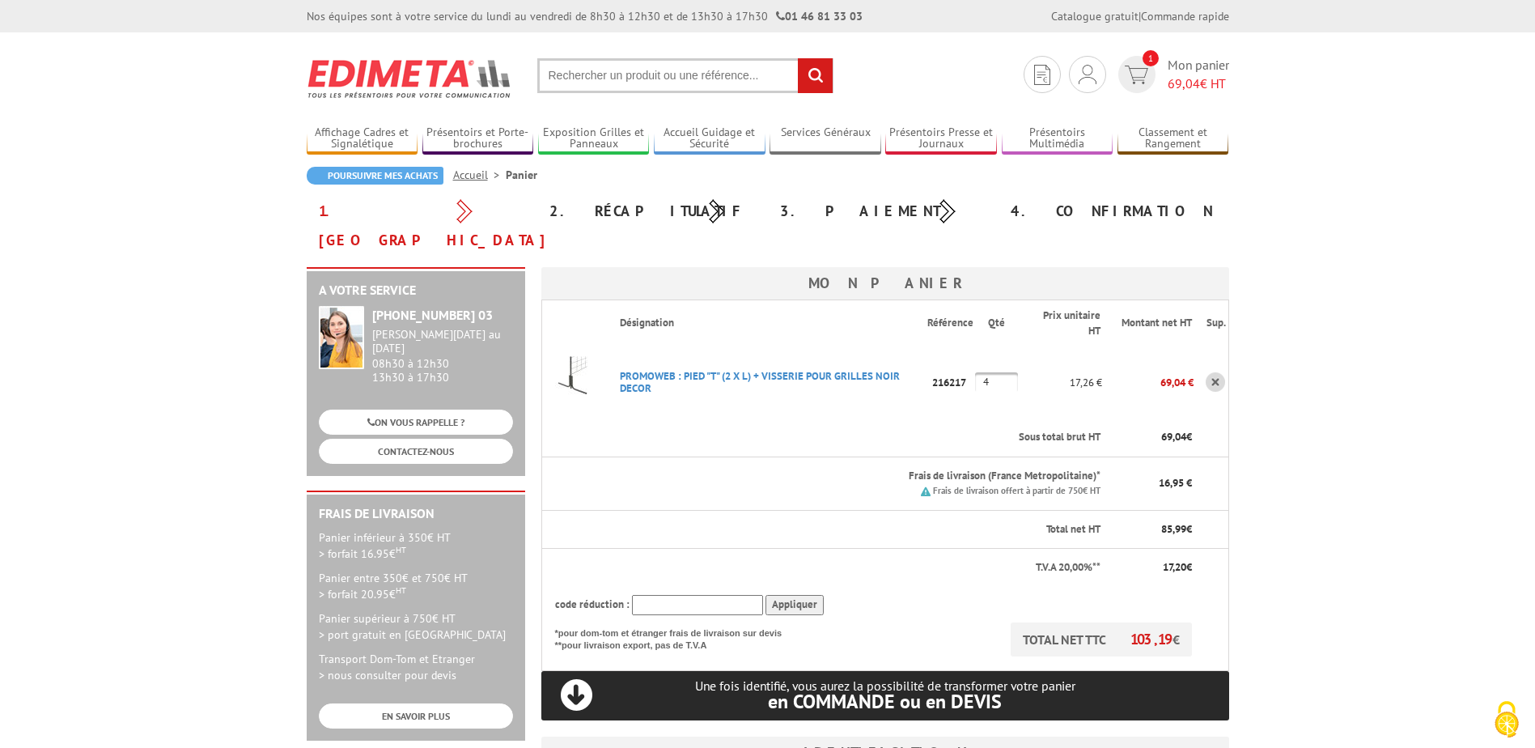
click at [450, 622] on div "Panier inférieur à 350€ HT > forfait 16.95€ HT Panier entre 350€ et 750€ HT > f…" at bounding box center [416, 606] width 194 height 154
click at [223, 582] on body "Nos équipes sont à votre service du lundi au vendredi de 8h30 à 12h30 et de 13h…" at bounding box center [767, 702] width 1535 height 1405
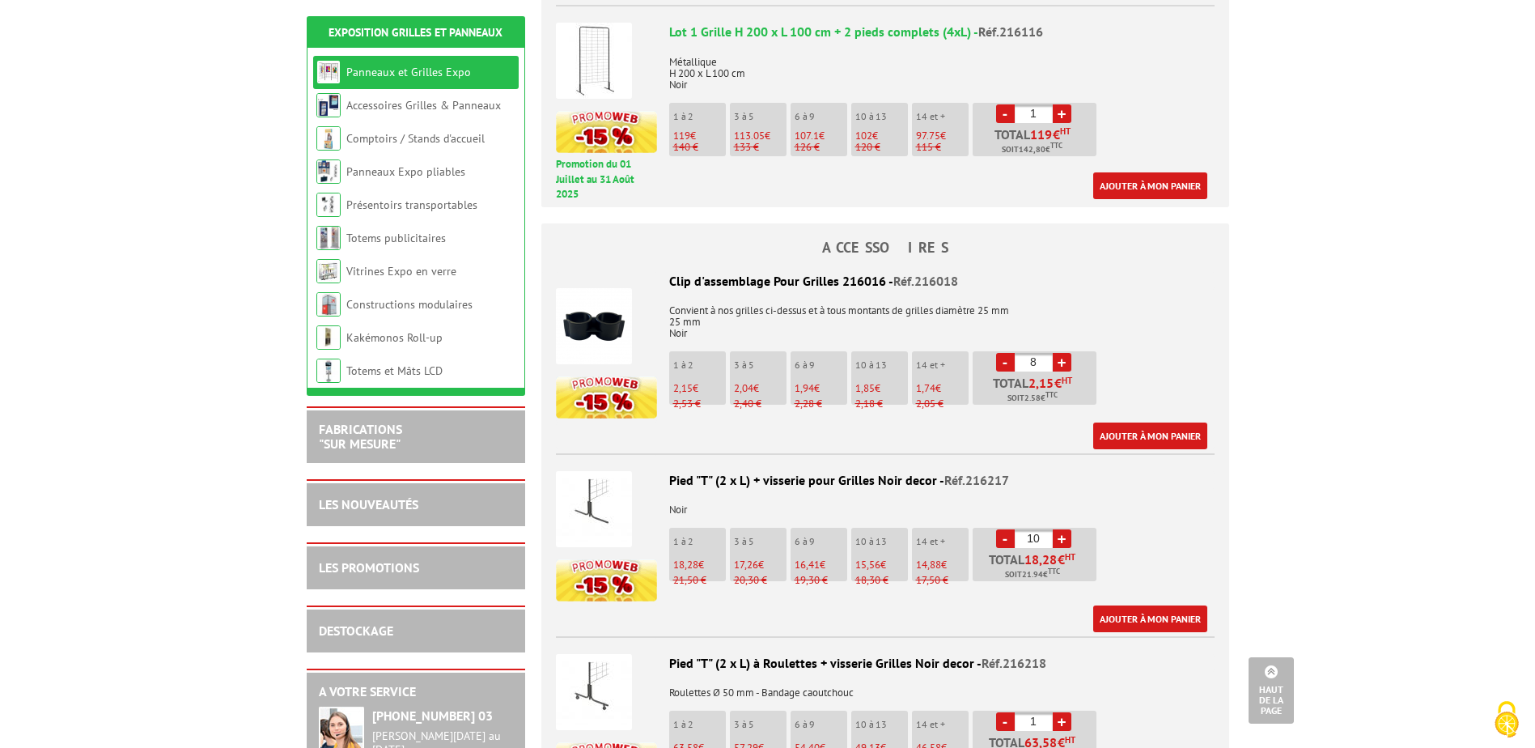
click at [1153, 423] on link "Ajouter à mon panier" at bounding box center [1151, 436] width 114 height 27
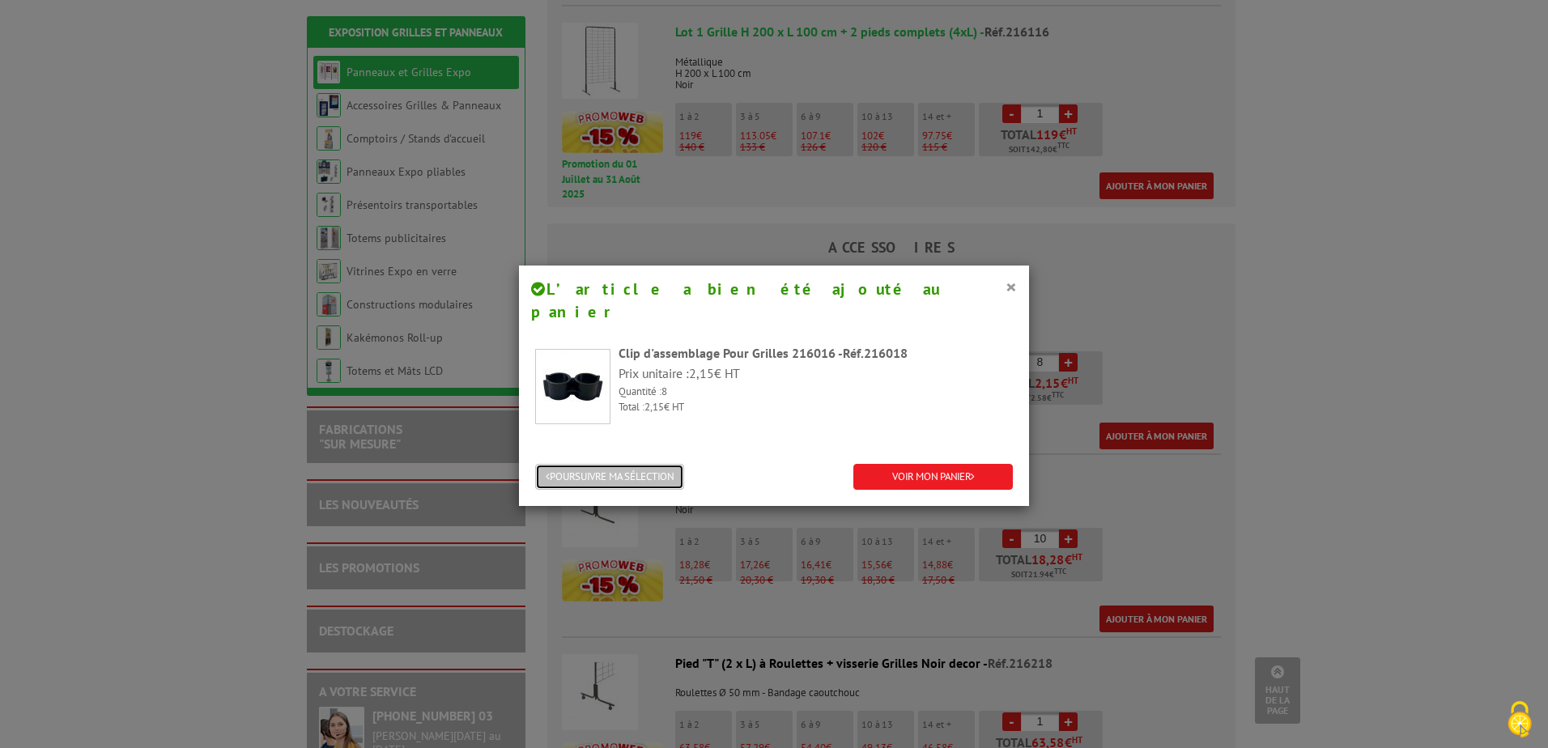
drag, startPoint x: 543, startPoint y: 461, endPoint x: 678, endPoint y: 451, distance: 135.5
click at [544, 464] on button "POURSUIVRE MA SÉLECTION" at bounding box center [609, 477] width 149 height 27
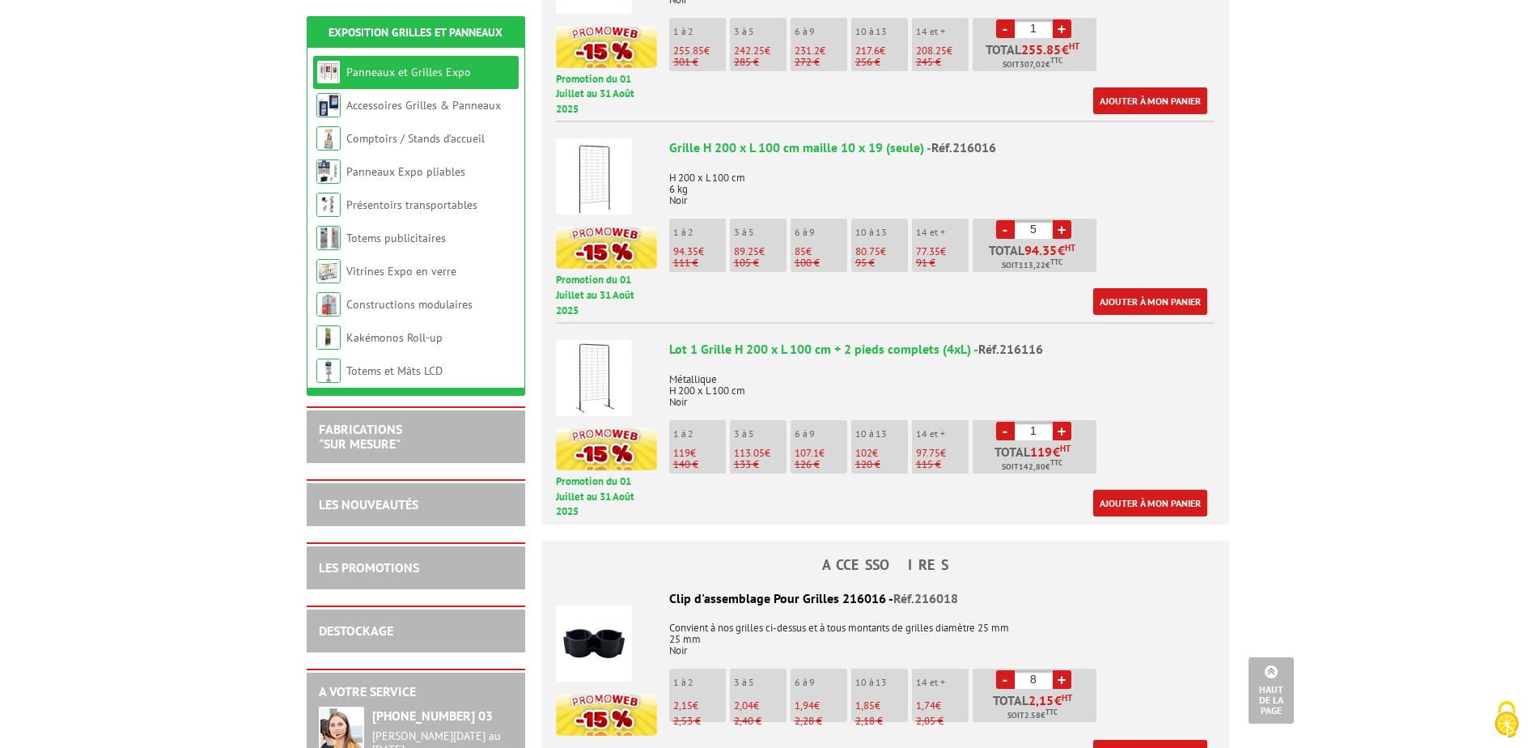
scroll to position [971, 0]
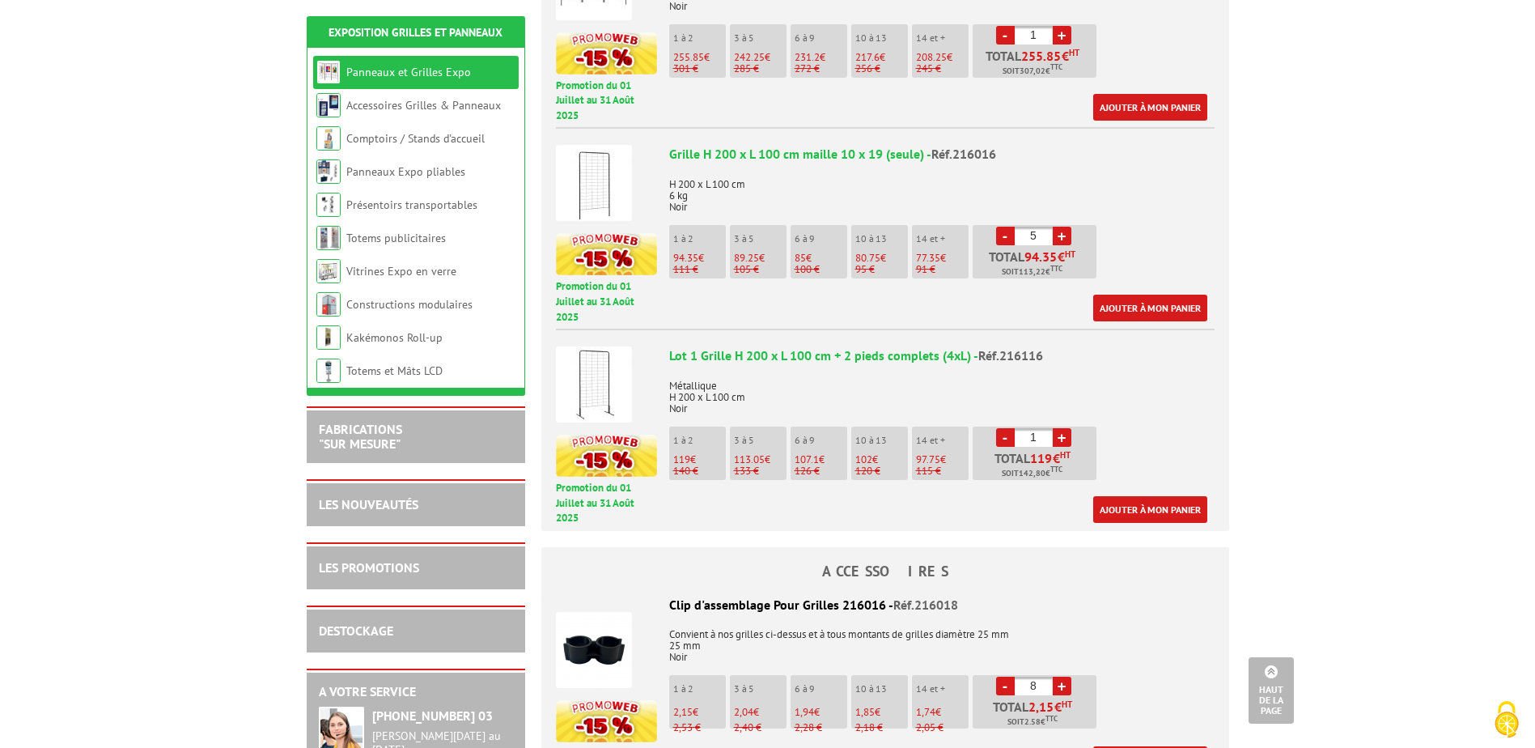
click at [1003, 227] on link "-" at bounding box center [1005, 236] width 19 height 19
click at [1064, 227] on link "+" at bounding box center [1062, 236] width 19 height 19
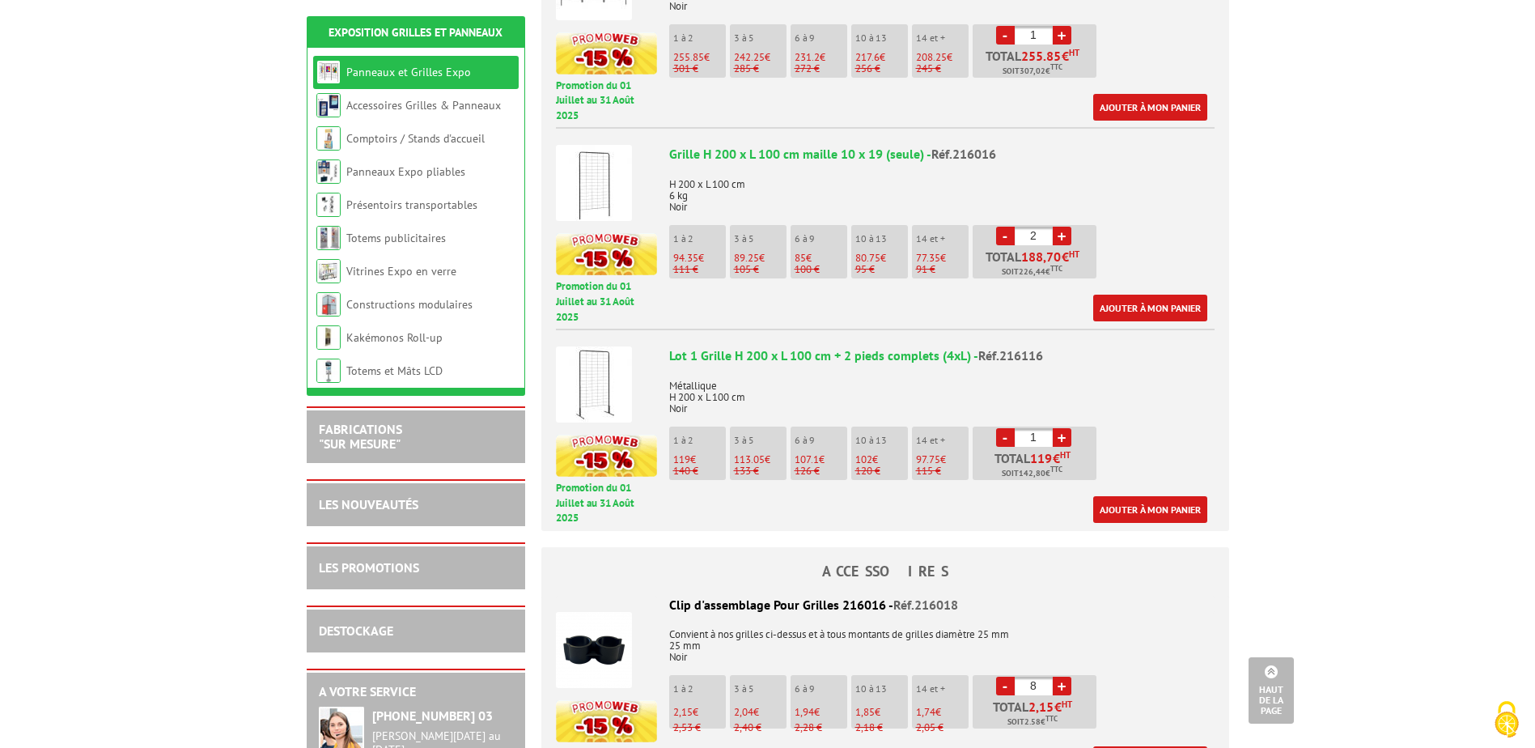
click at [1064, 227] on link "+" at bounding box center [1062, 236] width 19 height 19
type input "5"
click at [1155, 295] on link "Ajouter à mon panier" at bounding box center [1151, 308] width 114 height 27
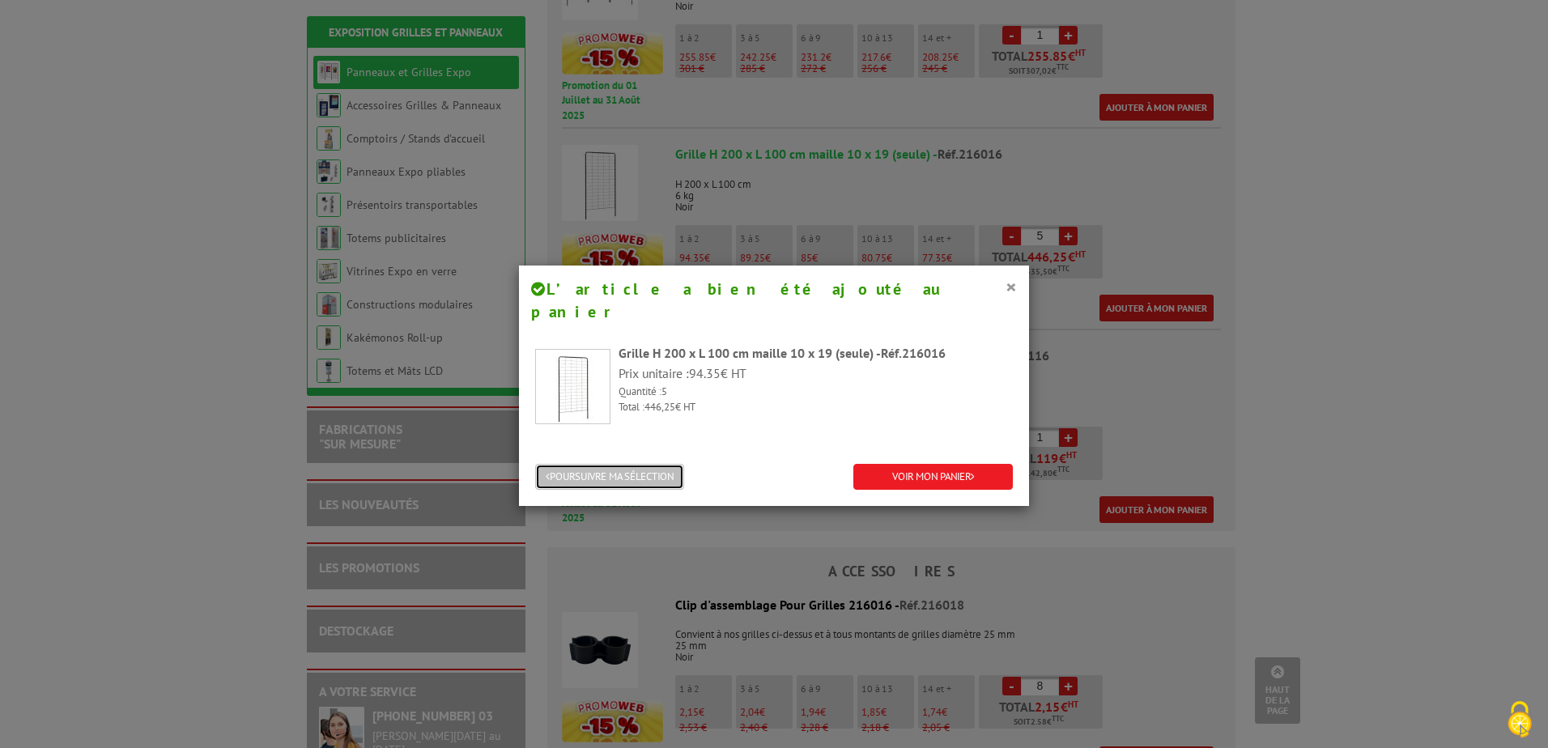
click at [592, 464] on button "POURSUIVRE MA SÉLECTION" at bounding box center [609, 477] width 149 height 27
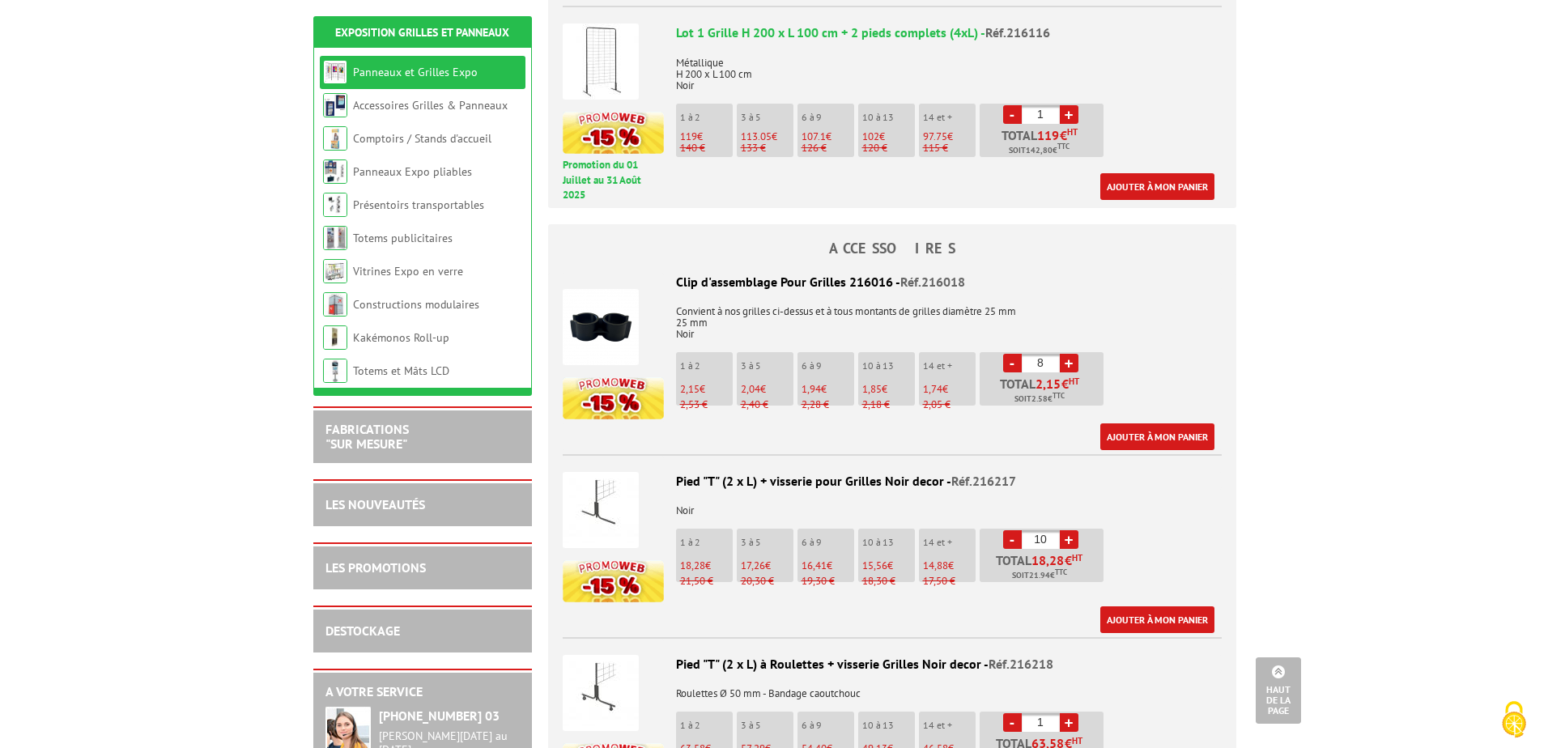
scroll to position [1295, 0]
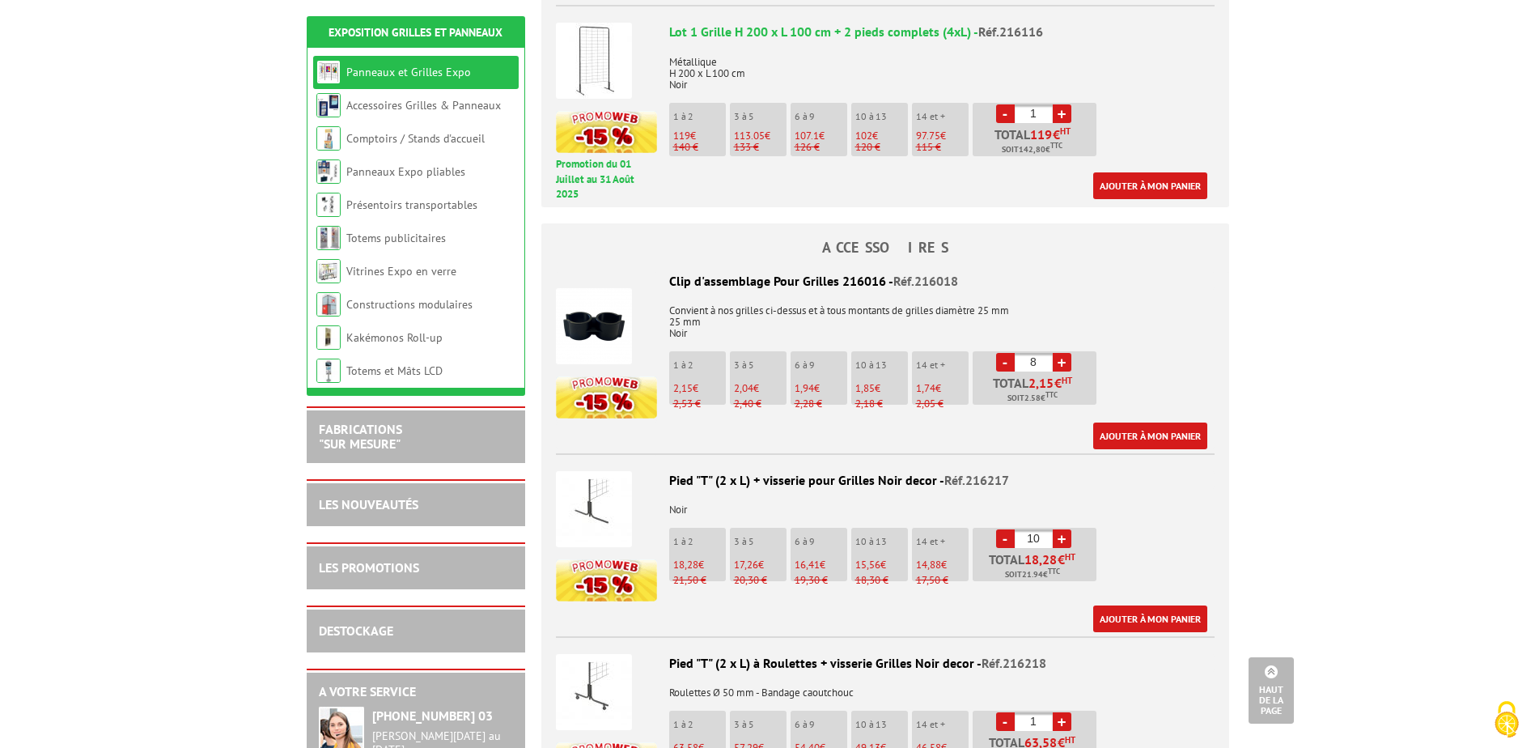
click at [997, 529] on link "-" at bounding box center [1005, 538] width 19 height 19
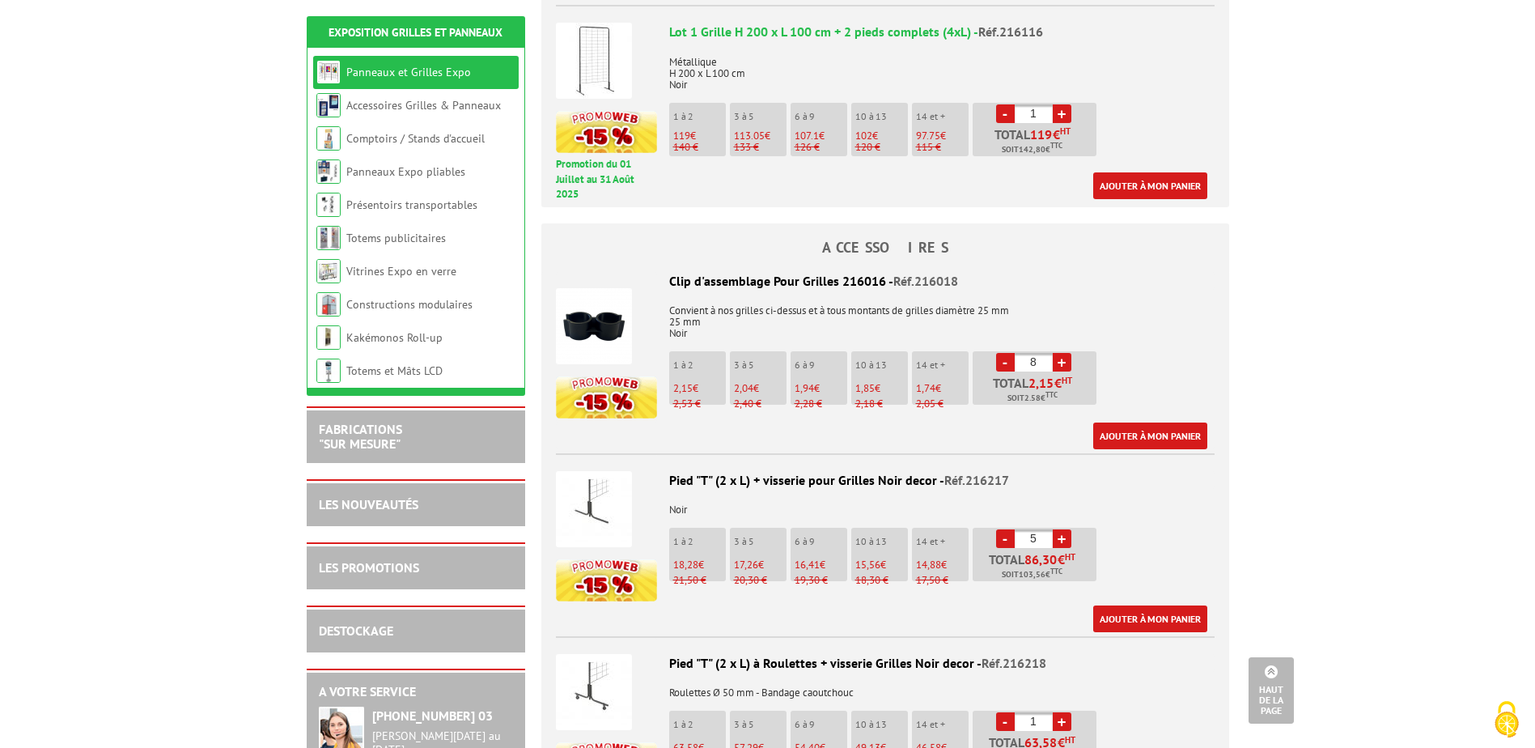
click at [997, 529] on link "-" at bounding box center [1005, 538] width 19 height 19
type input "4"
click at [1133, 605] on link "Ajouter à mon panier" at bounding box center [1151, 618] width 114 height 27
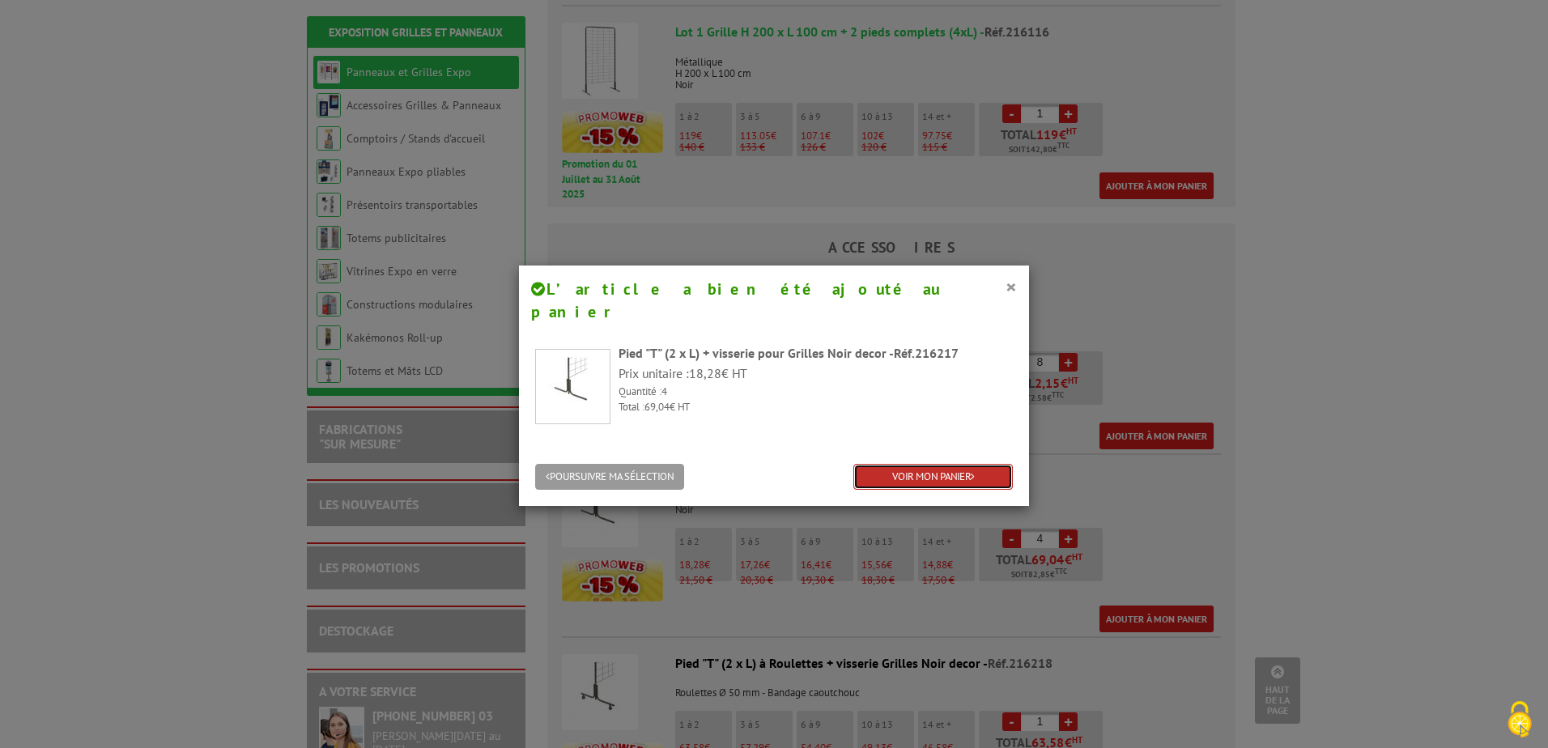
click at [970, 464] on link "VOIR MON PANIER" at bounding box center [932, 477] width 159 height 27
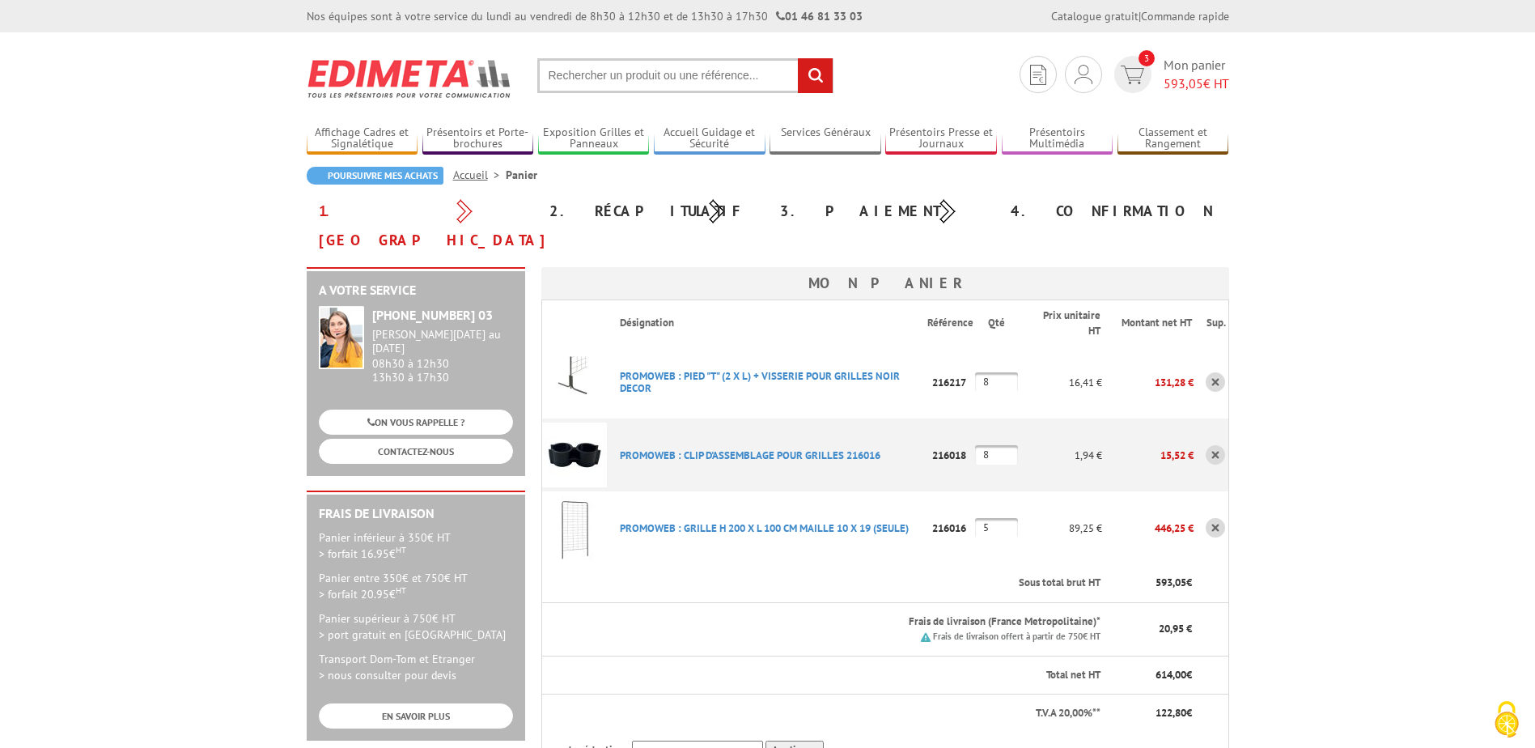
scroll to position [81, 0]
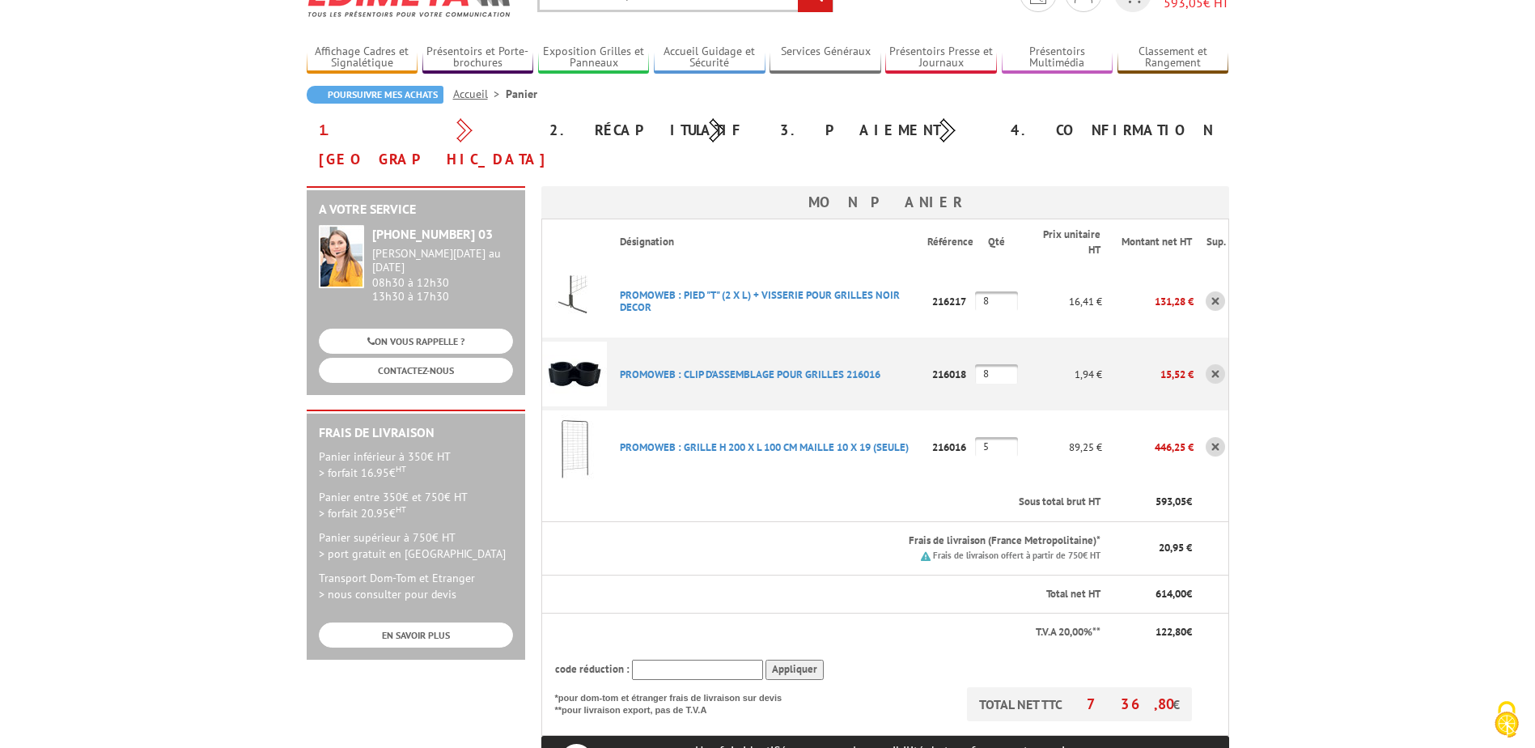
drag, startPoint x: 1002, startPoint y: 273, endPoint x: 944, endPoint y: 261, distance: 59.4
click at [920, 265] on tr "PROMOWEB : PIED "T" (2 X L) + VISSERIE POUR GRILLES NOIR DECOR Code promo non a…" at bounding box center [885, 301] width 687 height 73
type input "4"
click at [1425, 251] on body "Nos équipes sont à votre service du [DATE] au [DATE] de 8h30 à 12h30 et de 13h3…" at bounding box center [767, 694] width 1535 height 1551
click at [834, 534] on th "Frais de livraison (France Metropolitaine)* Frais de livraison offert à partir …" at bounding box center [855, 547] width 496 height 53
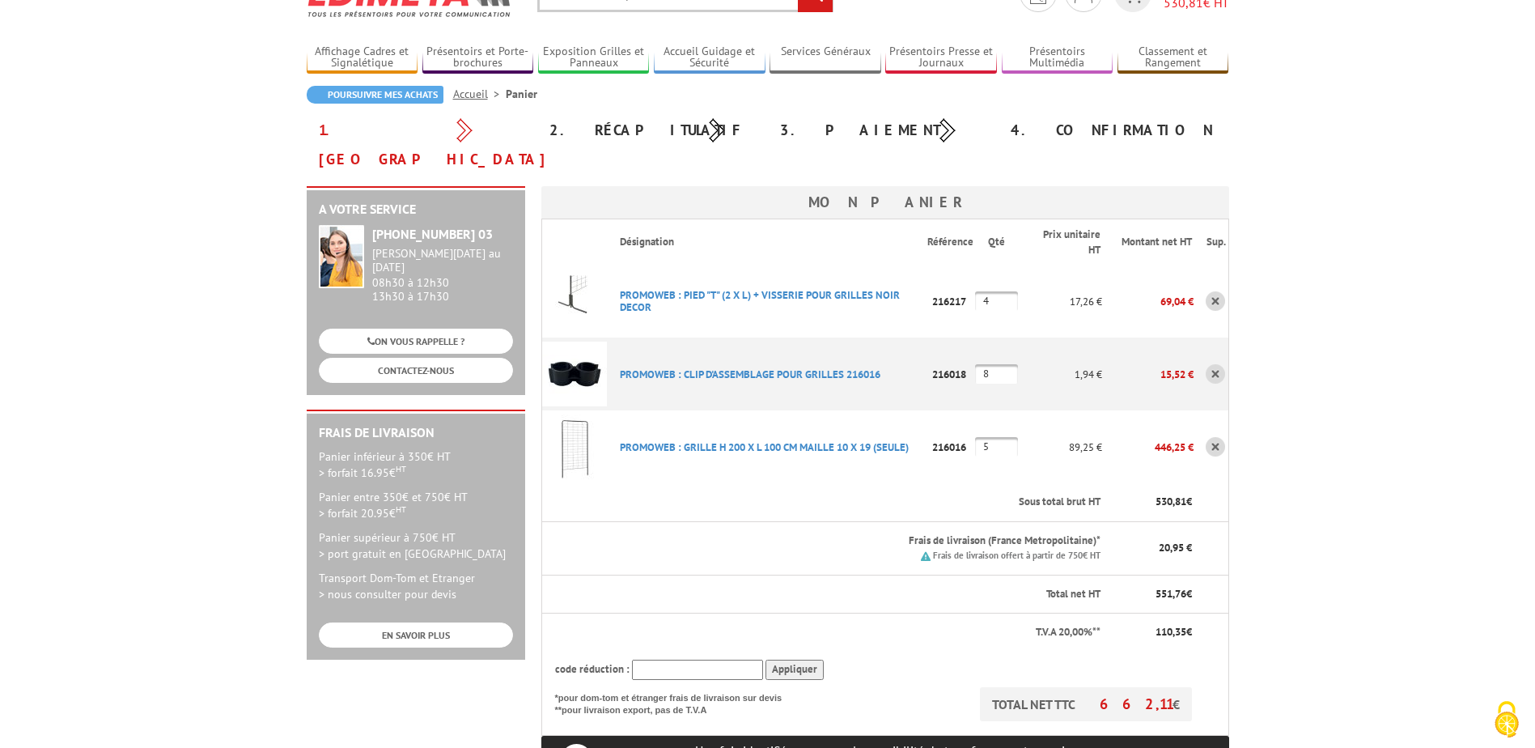
click at [1003, 364] on input "8" at bounding box center [996, 373] width 43 height 19
click at [1325, 287] on body "Nos équipes sont à votre service du [DATE] au [DATE] de 8h30 à 12h30 et de 13h3…" at bounding box center [767, 694] width 1535 height 1551
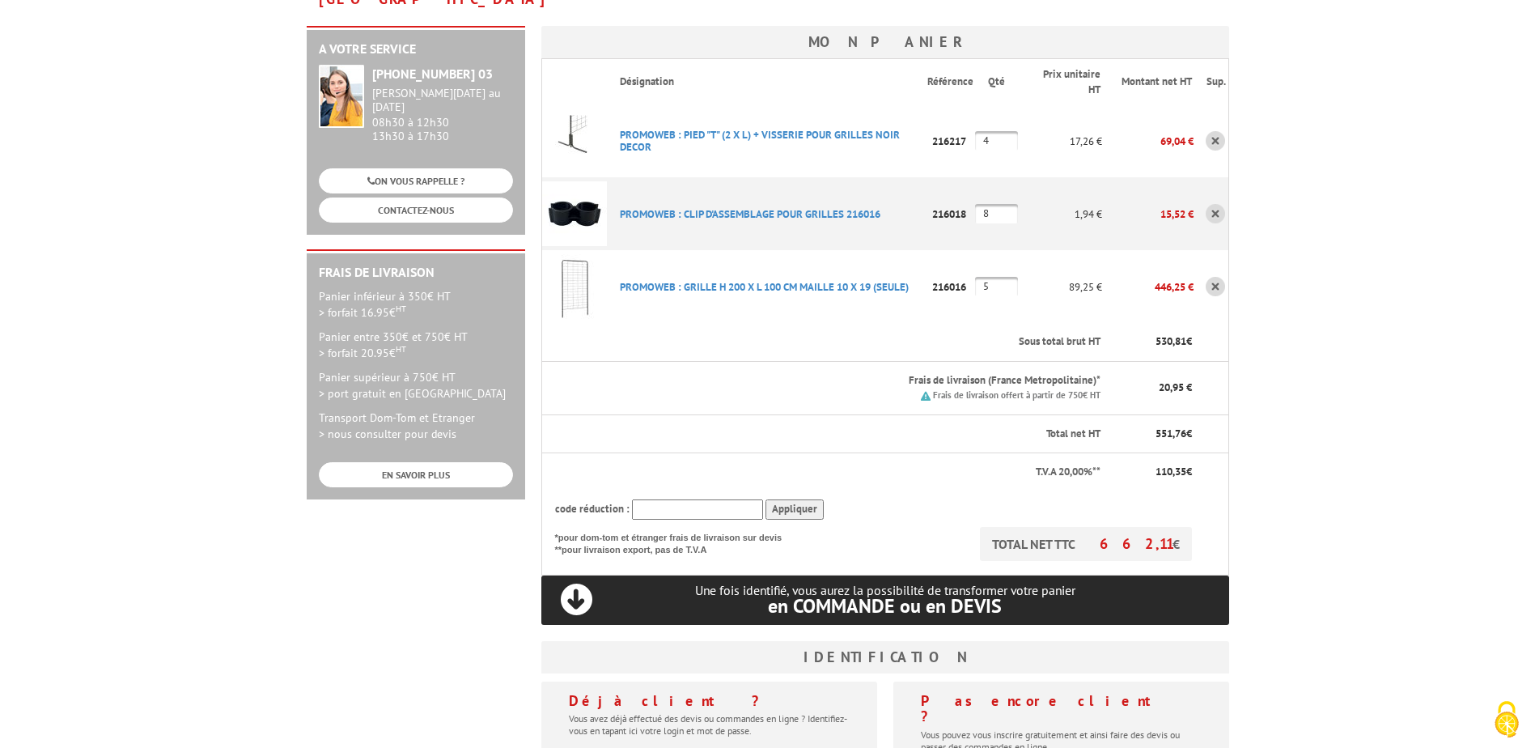
scroll to position [243, 0]
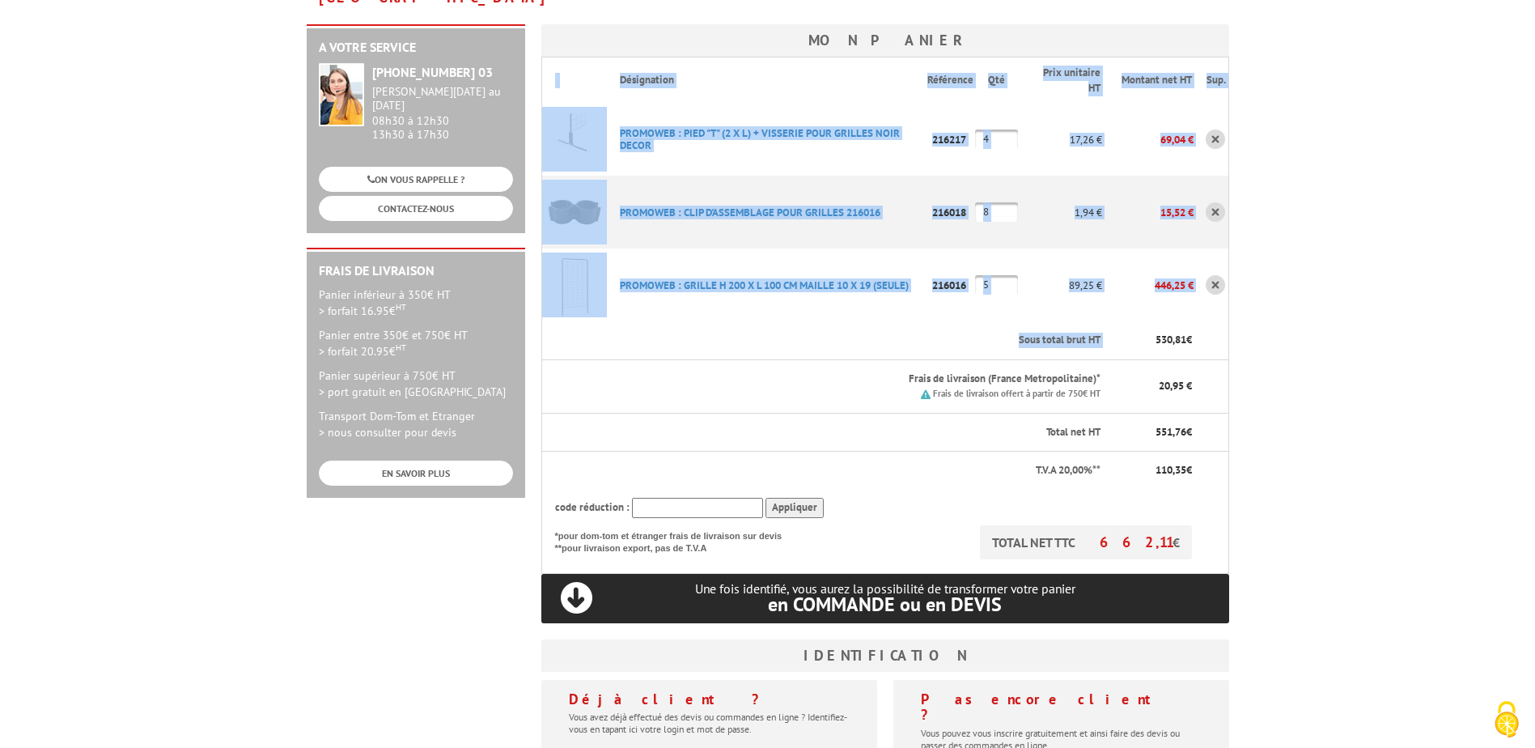
click at [1303, 299] on body "Nos équipes sont à votre service du [DATE] au [DATE] de 8h30 à 12h30 et de 13h3…" at bounding box center [767, 532] width 1535 height 1551
drag, startPoint x: 1303, startPoint y: 299, endPoint x: 1353, endPoint y: 350, distance: 72.1
click at [1355, 352] on body "Nos équipes sont à votre service du [DATE] au [DATE] de 8h30 à 12h30 et de 13h3…" at bounding box center [767, 532] width 1535 height 1551
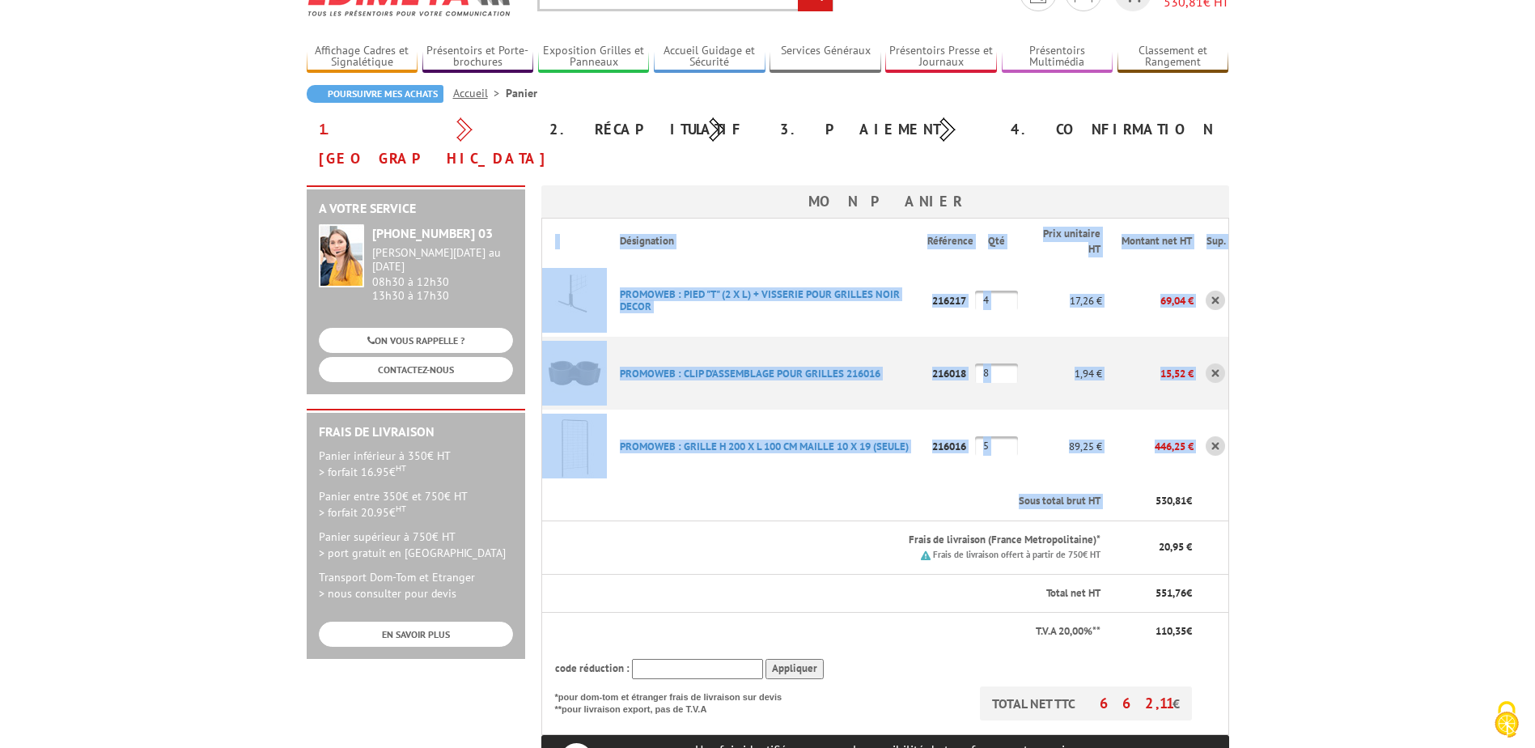
click at [1340, 350] on body "Nos équipes sont à votre service du [DATE] au [DATE] de 8h30 à 12h30 et de 13h3…" at bounding box center [767, 693] width 1535 height 1551
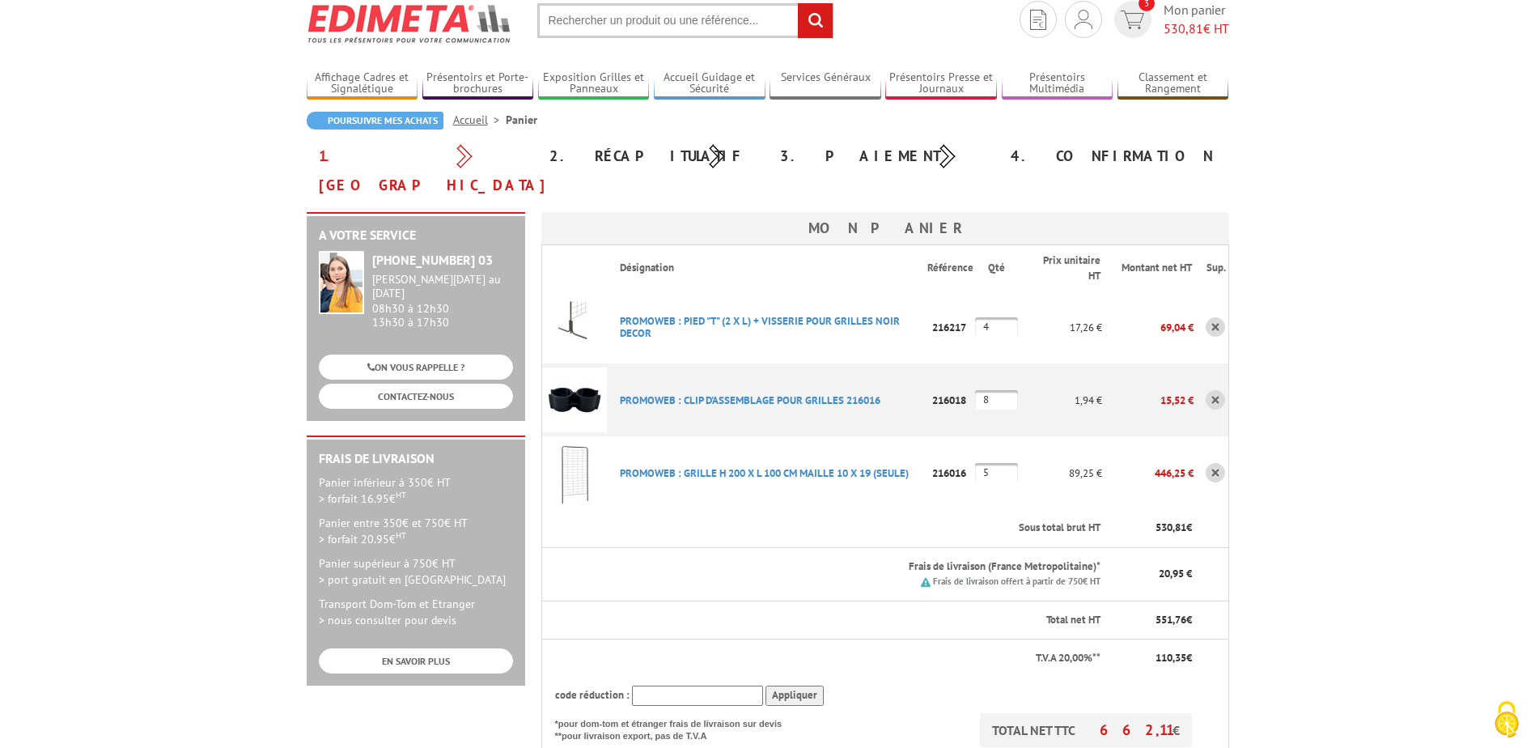
scroll to position [81, 0]
